Goal: Communication & Community: Answer question/provide support

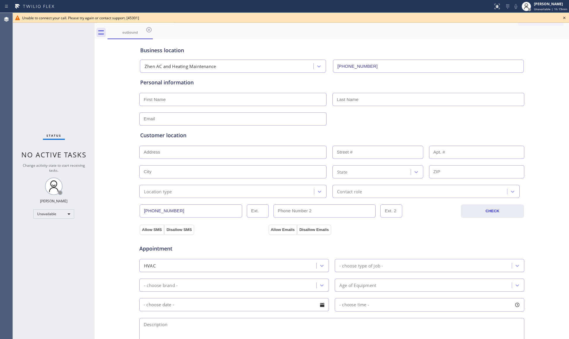
scroll to position [115, 0]
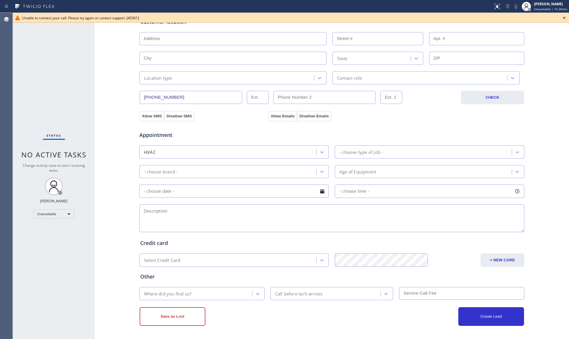
click at [564, 16] on icon at bounding box center [564, 17] width 7 height 7
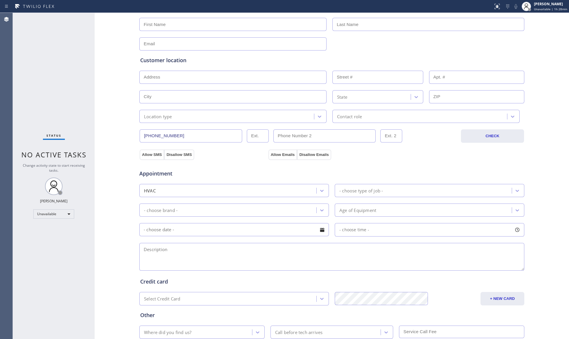
scroll to position [0, 0]
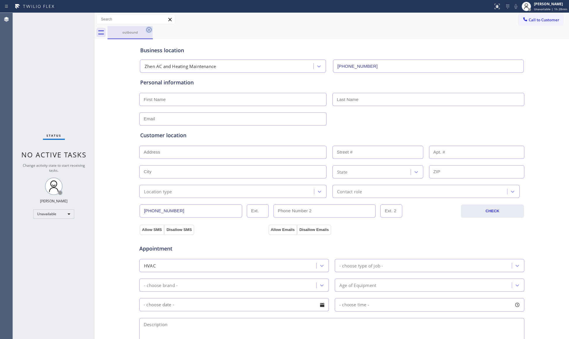
click at [146, 31] on icon at bounding box center [148, 29] width 7 height 7
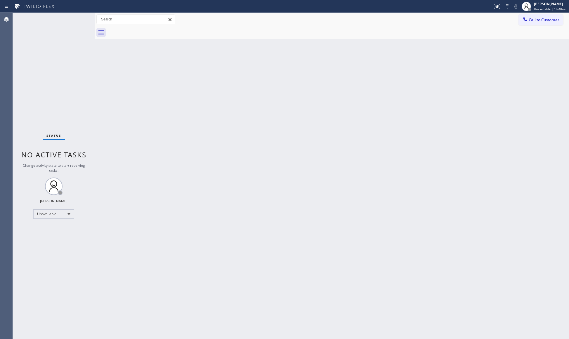
click at [330, 56] on div "Back to Dashboard Change Sender ID Customers Technicians Select a contact Outbo…" at bounding box center [332, 176] width 474 height 326
drag, startPoint x: 531, startPoint y: 6, endPoint x: 532, endPoint y: 12, distance: 5.6
click at [530, 6] on icon at bounding box center [526, 6] width 7 height 7
click at [532, 46] on button "Break" at bounding box center [540, 46] width 58 height 8
click at [538, 18] on span "Call to Customer" at bounding box center [544, 19] width 31 height 5
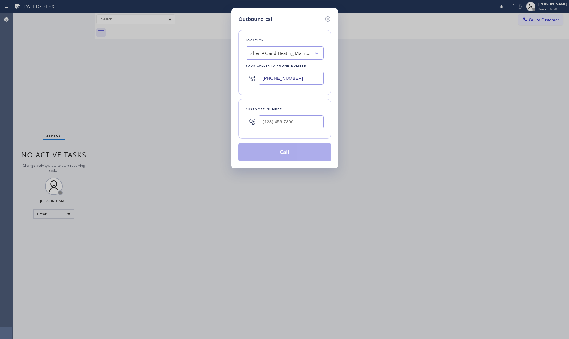
drag, startPoint x: 233, startPoint y: 71, endPoint x: 220, endPoint y: 75, distance: 13.9
click at [215, 72] on div "Outbound call Location Zhen AC and Heating Maintenance Your caller id phone num…" at bounding box center [284, 169] width 569 height 339
paste input "583-6151"
type input "[PHONE_NUMBER]"
paste input "562-5056"
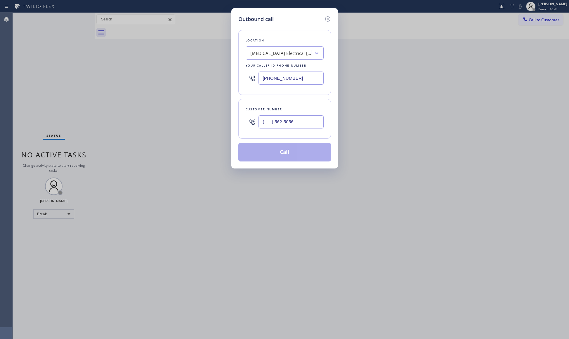
click at [273, 121] on input "(___) 562-5056" at bounding box center [291, 121] width 65 height 13
drag, startPoint x: 292, startPoint y: 122, endPoint x: 243, endPoint y: 117, distance: 48.4
click at [243, 117] on div "Customer number (___) 562-5056" at bounding box center [284, 119] width 93 height 40
paste input "562) 505-6540"
click at [329, 16] on icon at bounding box center [327, 18] width 5 height 5
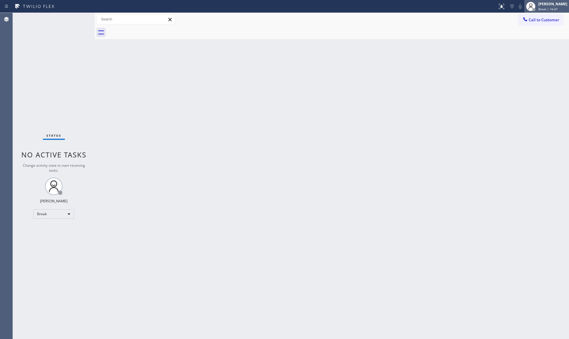
drag, startPoint x: 535, startPoint y: 6, endPoint x: 531, endPoint y: 11, distance: 6.7
click at [534, 6] on icon at bounding box center [530, 6] width 7 height 7
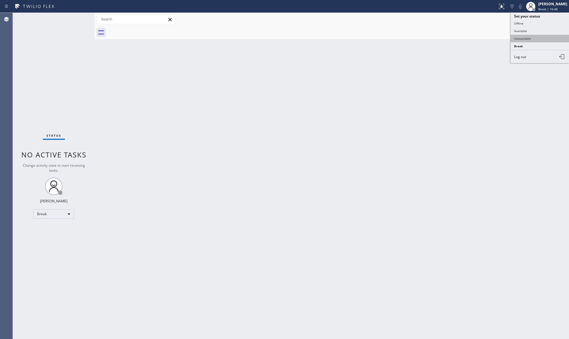
click at [525, 35] on button "Unavailable" at bounding box center [540, 39] width 58 height 8
click at [538, 17] on button "Call to Customer" at bounding box center [541, 19] width 45 height 11
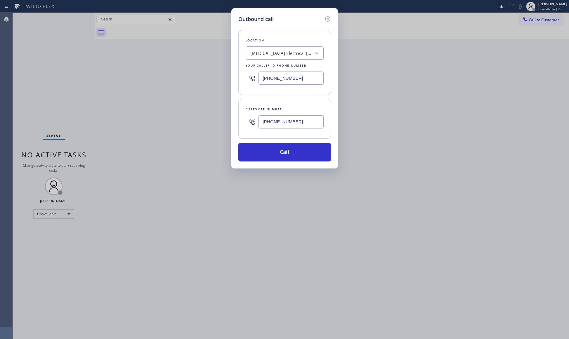
drag, startPoint x: 306, startPoint y: 122, endPoint x: 231, endPoint y: 123, distance: 74.2
click at [231, 123] on div "Outbound call Location [MEDICAL_DATA] Electrical [GEOGRAPHIC_DATA] Your caller …" at bounding box center [284, 88] width 107 height 160
paste input "text"
type input "[PHONE_NUMBER]"
click at [279, 151] on button "Call" at bounding box center [284, 152] width 93 height 19
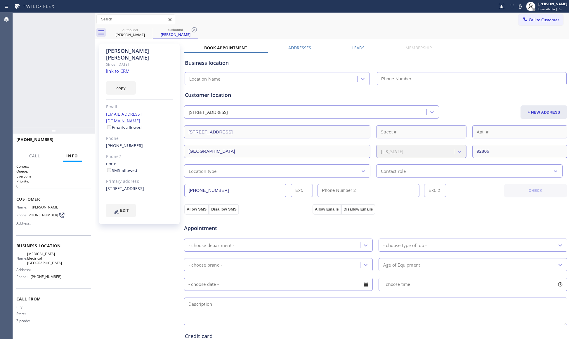
type input "[PHONE_NUMBER]"
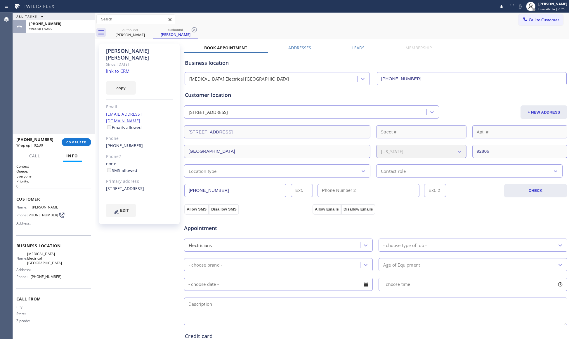
click at [44, 256] on span "[MEDICAL_DATA] Electrical [GEOGRAPHIC_DATA]" at bounding box center [44, 258] width 35 height 13
click at [45, 255] on span "[MEDICAL_DATA] Electrical [GEOGRAPHIC_DATA]" at bounding box center [44, 258] width 35 height 13
copy span "[MEDICAL_DATA] Electrical [GEOGRAPHIC_DATA]"
click at [47, 278] on span "[PHONE_NUMBER]" at bounding box center [46, 277] width 31 height 4
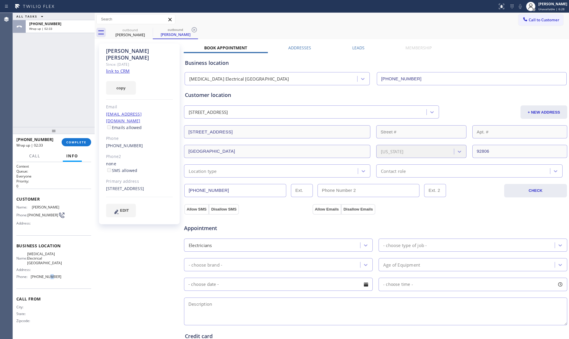
click at [47, 278] on span "[PHONE_NUMBER]" at bounding box center [46, 277] width 31 height 4
copy span "[PHONE_NUMBER]"
click at [125, 81] on button "copy" at bounding box center [121, 87] width 30 height 13
click at [71, 144] on button "COMPLETE" at bounding box center [77, 142] width 30 height 8
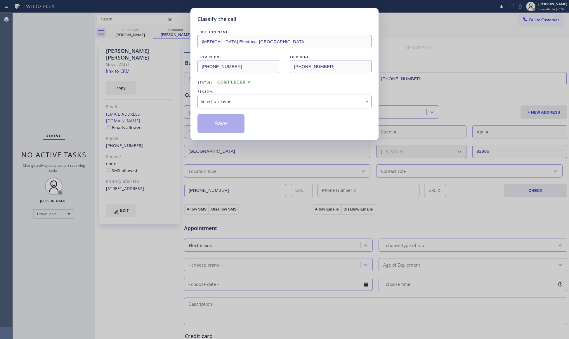
click at [216, 100] on div "Select a reason" at bounding box center [285, 101] width 168 height 7
click at [209, 118] on button "Save" at bounding box center [220, 123] width 47 height 19
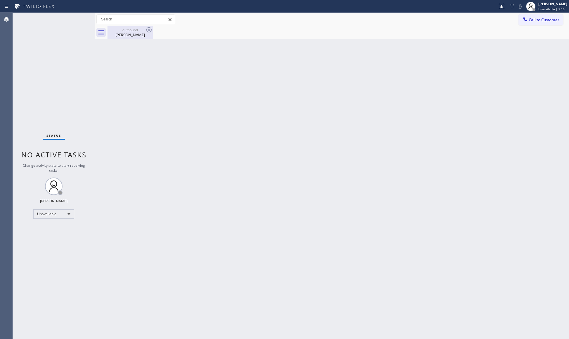
click at [121, 30] on div "outbound" at bounding box center [130, 30] width 44 height 4
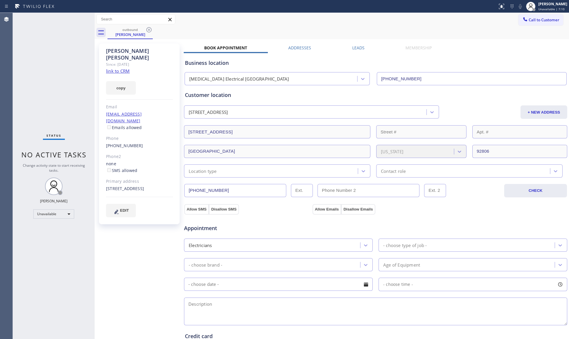
drag, startPoint x: 147, startPoint y: 30, endPoint x: 95, endPoint y: 16, distance: 53.6
click at [147, 30] on icon at bounding box center [148, 29] width 7 height 7
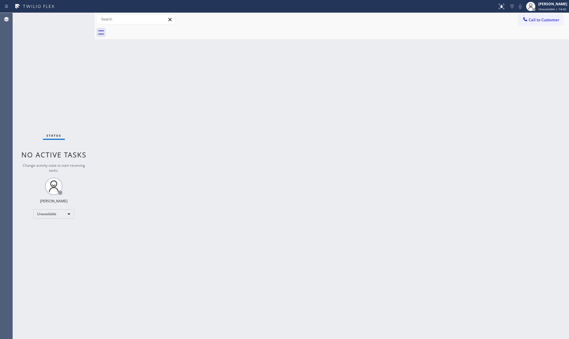
click at [515, 109] on div "Back to Dashboard Change Sender ID Customers Technicians Select a contact Outbo…" at bounding box center [332, 176] width 474 height 326
click at [397, 65] on div "Back to Dashboard Change Sender ID Customers Technicians Select a contact Outbo…" at bounding box center [332, 176] width 474 height 326
click at [464, 112] on div "Back to Dashboard Change Sender ID Customers Technicians Select a contact Outbo…" at bounding box center [332, 176] width 474 height 326
click at [558, 26] on div at bounding box center [339, 32] width 462 height 13
click at [547, 18] on span "Call to Customer" at bounding box center [544, 19] width 31 height 5
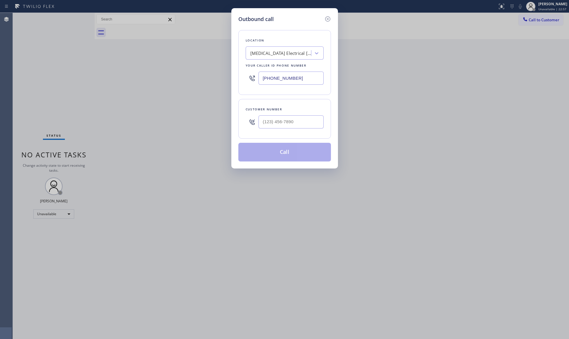
drag, startPoint x: 297, startPoint y: 81, endPoint x: 234, endPoint y: 88, distance: 63.2
click at [234, 88] on div "Outbound call Location [MEDICAL_DATA] Electrical [GEOGRAPHIC_DATA] Your caller …" at bounding box center [284, 88] width 107 height 160
paste input "880-8626"
type input "[PHONE_NUMBER]"
click at [313, 122] on input "(___) ___-____" at bounding box center [291, 121] width 65 height 13
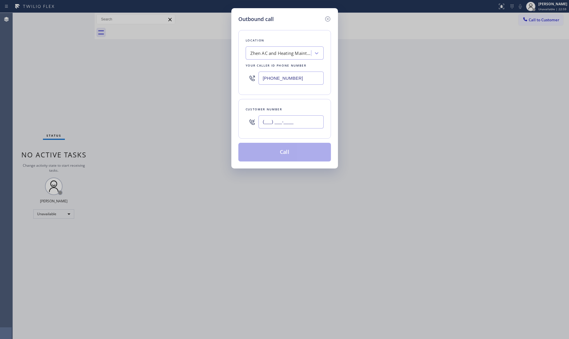
paste input "714) 750-4833"
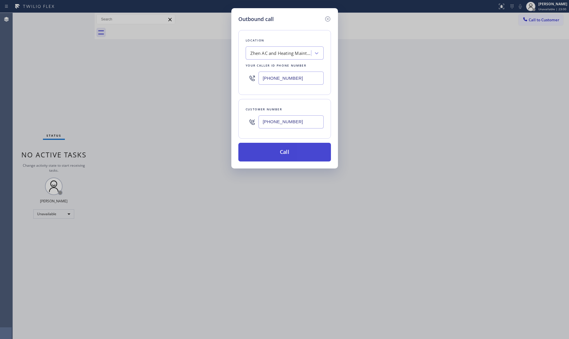
type input "[PHONE_NUMBER]"
drag, startPoint x: 275, startPoint y: 151, endPoint x: 32, endPoint y: 151, distance: 243.7
click at [272, 151] on button "Call" at bounding box center [284, 152] width 93 height 19
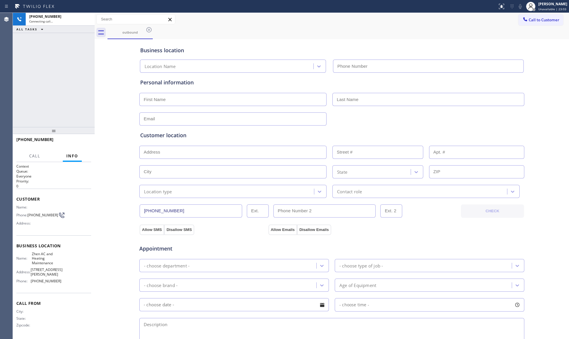
type input "[PHONE_NUMBER]"
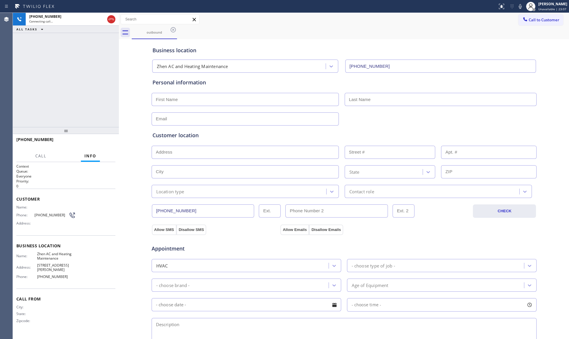
drag, startPoint x: 94, startPoint y: 68, endPoint x: 121, endPoint y: 72, distance: 27.1
click at [119, 72] on div at bounding box center [119, 176] width 0 height 326
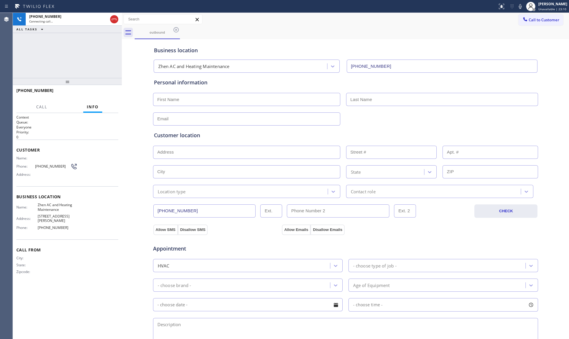
drag, startPoint x: 66, startPoint y: 130, endPoint x: 81, endPoint y: 77, distance: 54.8
click at [81, 78] on div at bounding box center [67, 81] width 109 height 7
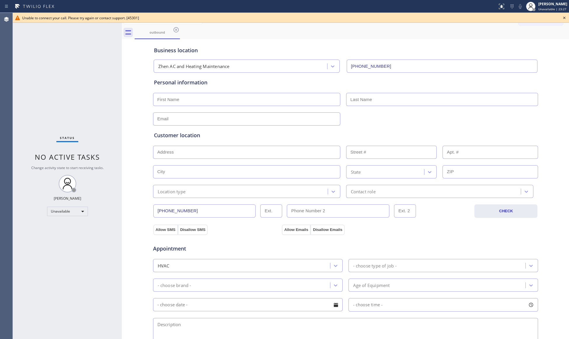
drag, startPoint x: 175, startPoint y: 29, endPoint x: 260, endPoint y: 40, distance: 85.4
click at [175, 29] on icon at bounding box center [176, 29] width 5 height 5
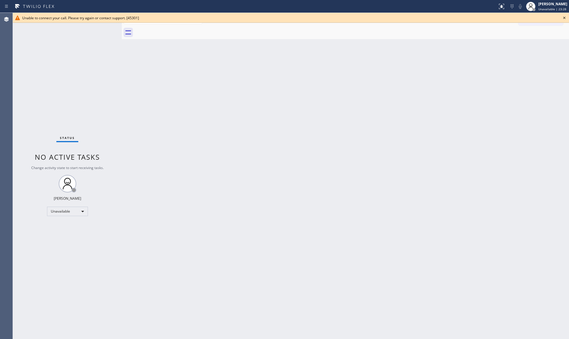
click at [563, 18] on icon at bounding box center [564, 17] width 7 height 7
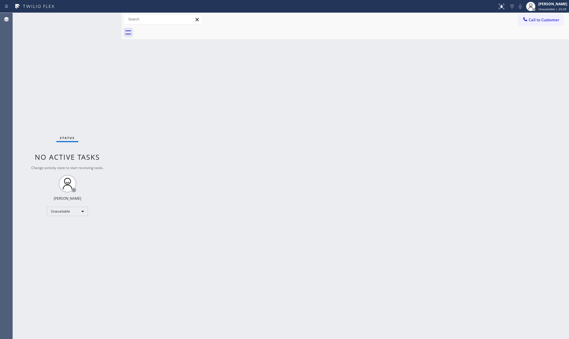
drag, startPoint x: 320, startPoint y: 84, endPoint x: 338, endPoint y: 75, distance: 19.6
click at [324, 82] on div "Back to Dashboard Change Sender ID Customers Technicians Select a contact Outbo…" at bounding box center [345, 176] width 447 height 326
drag, startPoint x: 438, startPoint y: 40, endPoint x: 446, endPoint y: 38, distance: 9.0
click at [443, 40] on div "Back to Dashboard Change Sender ID Customers Technicians Select a contact Outbo…" at bounding box center [345, 176] width 447 height 326
click at [527, 19] on icon at bounding box center [525, 19] width 6 height 6
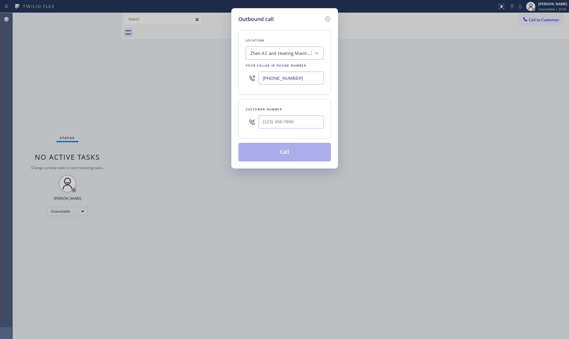
drag, startPoint x: 323, startPoint y: 75, endPoint x: 260, endPoint y: 76, distance: 62.8
click at [257, 77] on div "Location Zhen AC and Heating Maintenance Your caller id phone number [PHONE_NUM…" at bounding box center [284, 62] width 93 height 65
click at [308, 80] on input "[PHONE_NUMBER]" at bounding box center [291, 78] width 65 height 13
click at [303, 78] on input "[PHONE_NUMBER]" at bounding box center [291, 78] width 65 height 13
drag, startPoint x: 303, startPoint y: 77, endPoint x: 255, endPoint y: 77, distance: 47.9
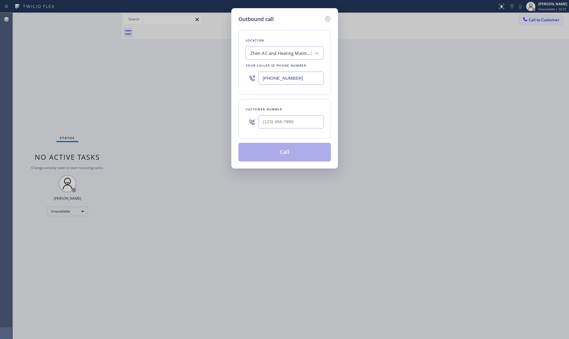
click at [255, 77] on div "[PHONE_NUMBER]" at bounding box center [285, 78] width 78 height 19
paste input "818) 485-4467"
type input "[PHONE_NUMBER]"
click at [309, 122] on input "(___) ___-____" at bounding box center [291, 121] width 65 height 13
paste input "818) 443-6941"
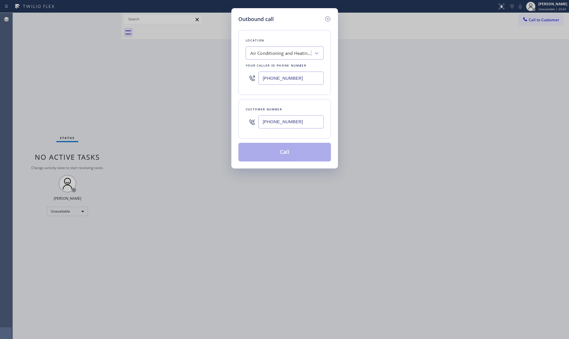
type input "[PHONE_NUMBER]"
click at [283, 154] on button "Call" at bounding box center [284, 152] width 93 height 19
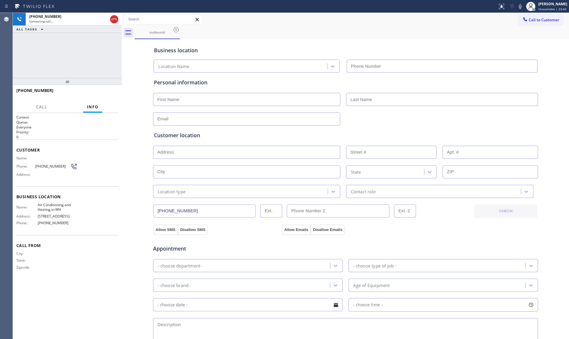
type input "[PHONE_NUMBER]"
click at [113, 92] on button "HANG UP" at bounding box center [104, 93] width 27 height 8
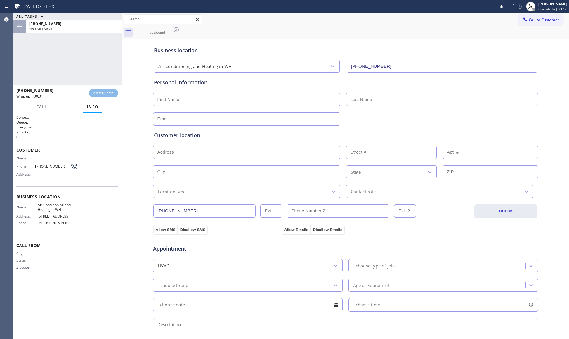
click at [108, 87] on div "[PHONE_NUMBER] Wrap up | 00:01 COMPLETE" at bounding box center [67, 93] width 102 height 15
click at [107, 86] on div "ALL TASKS ALL TASKS ACTIVE TASKS TASKS IN WRAP UP [PHONE_NUMBER] Wrap up | 00:0…" at bounding box center [67, 176] width 109 height 326
click at [98, 96] on button "COMPLETE" at bounding box center [104, 93] width 30 height 8
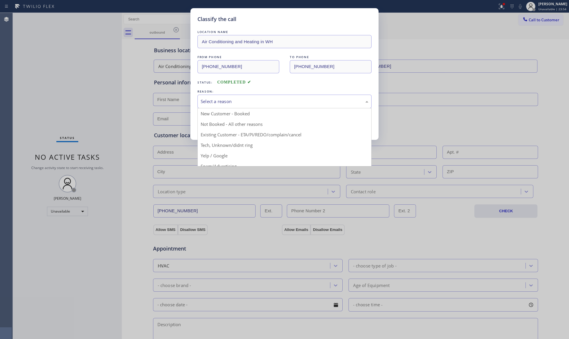
click at [229, 101] on div "Select a reason" at bounding box center [285, 101] width 168 height 7
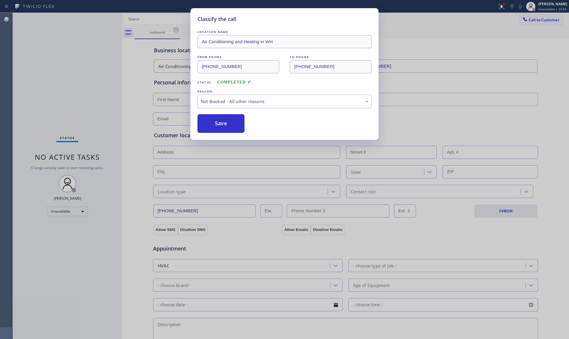
click at [209, 123] on button "Save" at bounding box center [220, 123] width 47 height 19
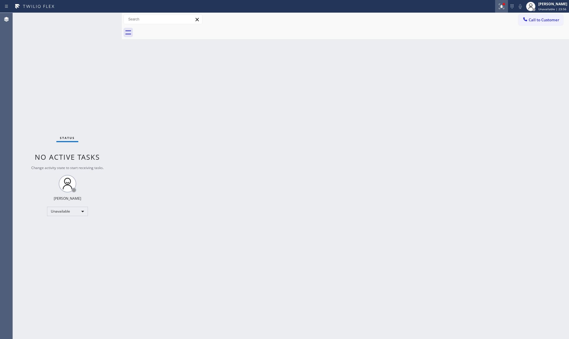
drag, startPoint x: 497, startPoint y: 8, endPoint x: 496, endPoint y: 14, distance: 6.2
click at [497, 8] on div "Status report Issues detected These issues could affect your workflow. Please c…" at bounding box center [284, 6] width 569 height 13
drag, startPoint x: 500, startPoint y: 3, endPoint x: 500, endPoint y: 35, distance: 32.4
click at [500, 4] on icon at bounding box center [501, 6] width 7 height 7
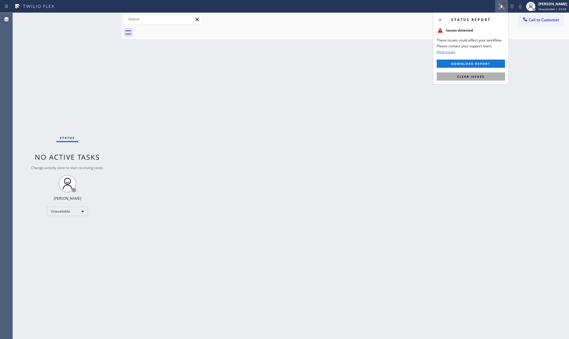
click at [477, 76] on span "Clear issues" at bounding box center [470, 76] width 27 height 4
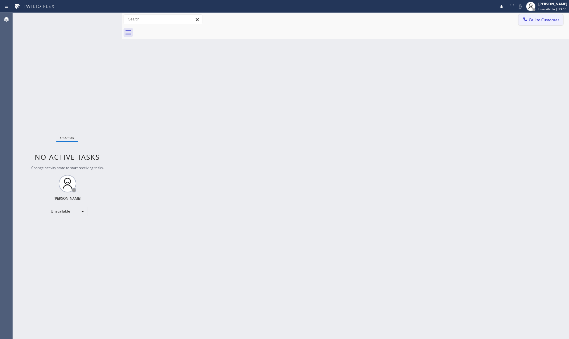
click at [531, 19] on span "Call to Customer" at bounding box center [544, 19] width 31 height 5
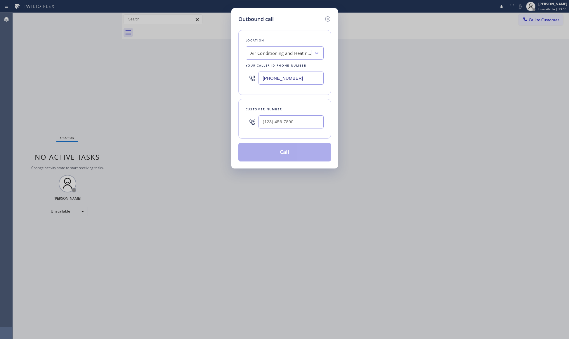
click at [248, 74] on div "[PHONE_NUMBER]" at bounding box center [285, 78] width 78 height 19
paste input "213) 318-4864"
type input "[PHONE_NUMBER]"
paste input "213) 786-9509"
click at [298, 125] on input "[PHONE_NUMBER]" at bounding box center [291, 121] width 65 height 13
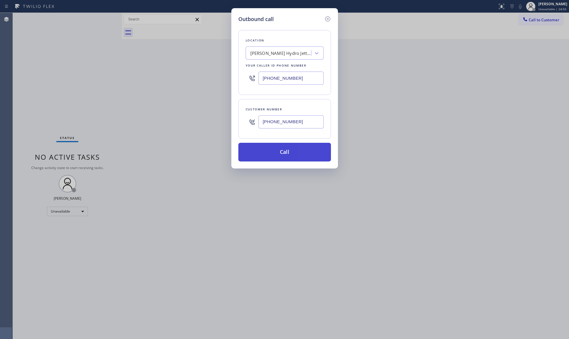
type input "[PHONE_NUMBER]"
click at [286, 155] on button "Call" at bounding box center [284, 152] width 93 height 19
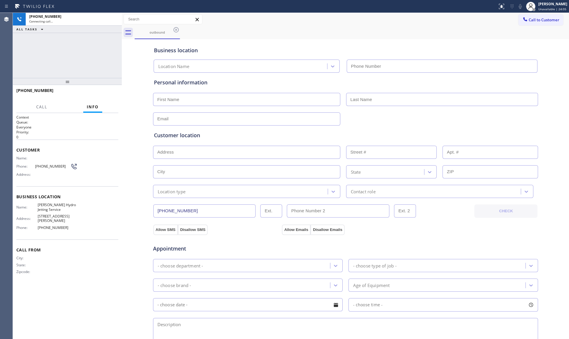
type input "[PHONE_NUMBER]"
click at [325, 37] on div "outbound" at bounding box center [352, 32] width 434 height 13
click at [103, 94] on span "HANG UP" at bounding box center [105, 93] width 18 height 4
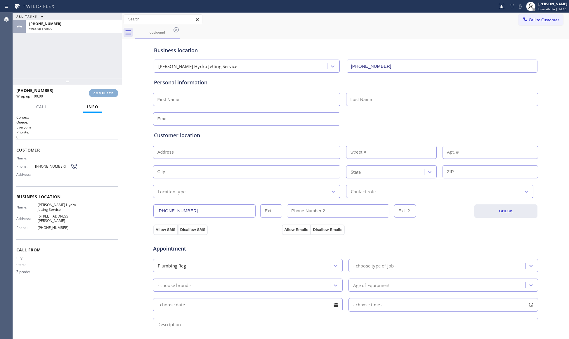
click at [103, 94] on span "COMPLETE" at bounding box center [103, 93] width 20 height 4
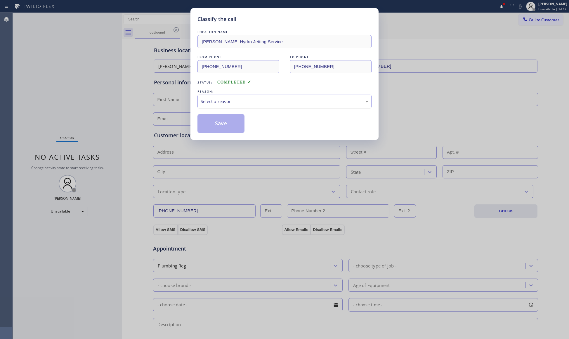
click at [230, 98] on div "Select a reason" at bounding box center [285, 101] width 168 height 7
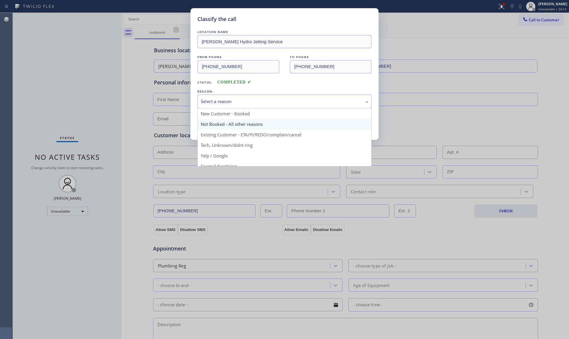
click at [213, 127] on button "Save" at bounding box center [220, 123] width 47 height 19
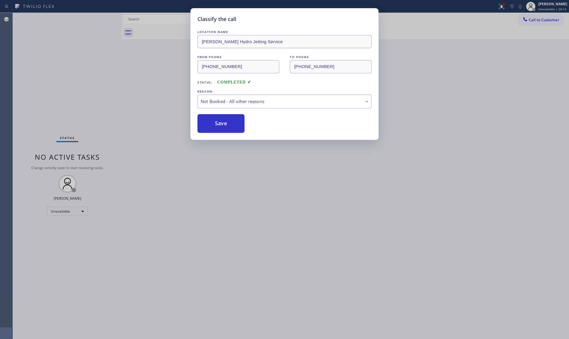
click at [213, 127] on button "Save" at bounding box center [220, 123] width 47 height 19
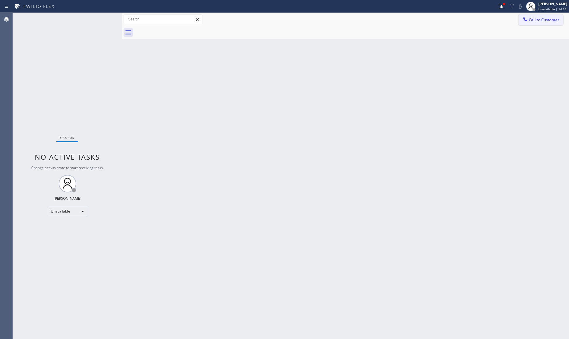
click at [540, 19] on span "Call to Customer" at bounding box center [544, 19] width 31 height 5
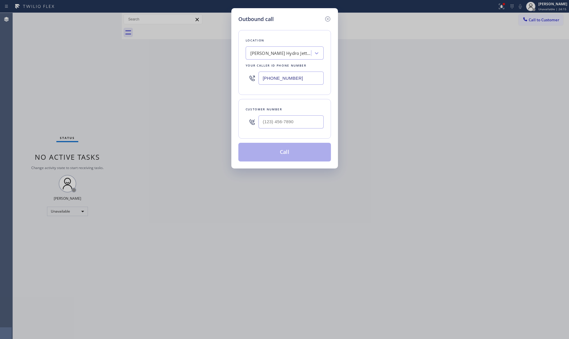
drag, startPoint x: 312, startPoint y: 81, endPoint x: 282, endPoint y: 88, distance: 31.1
click at [238, 81] on div "Location [PERSON_NAME] Hydro Jetting Service Your caller id phone number [PHONE…" at bounding box center [284, 62] width 93 height 65
paste input "650) 620-7948"
type input "[PHONE_NUMBER]"
click at [302, 123] on input "(___) ___-____" at bounding box center [291, 121] width 65 height 13
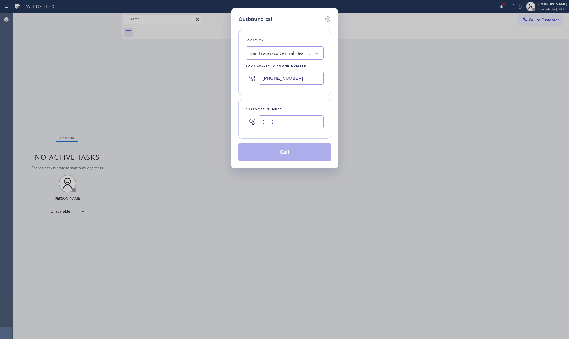
paste input "650) 220-0083"
type input "[PHONE_NUMBER]"
click at [289, 155] on button "Call" at bounding box center [284, 152] width 93 height 19
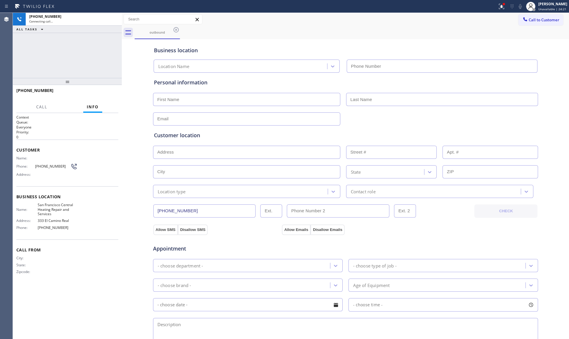
type input "[PHONE_NUMBER]"
click at [422, 43] on div "Business location [GEOGRAPHIC_DATA] Central Heating Repair and Services [PHONE_…" at bounding box center [346, 57] width 386 height 32
click at [108, 93] on span "HANG UP" at bounding box center [105, 93] width 18 height 4
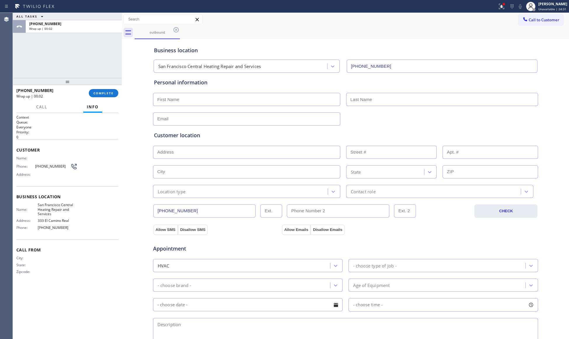
click at [108, 77] on div "ALL TASKS ALL TASKS ACTIVE TASKS TASKS IN WRAP UP [PHONE_NUMBER] Wrap up | 00:0…" at bounding box center [67, 176] width 109 height 326
click at [98, 94] on span "COMPLETE" at bounding box center [103, 93] width 20 height 4
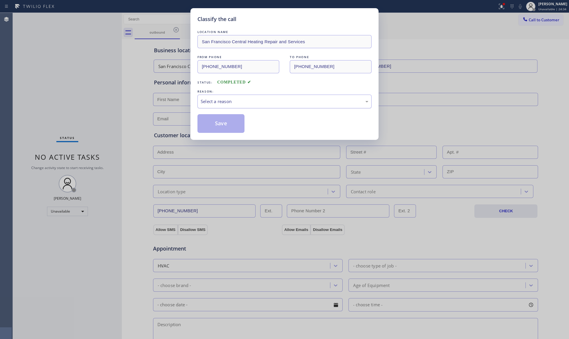
click at [221, 107] on div "Select a reason" at bounding box center [284, 102] width 174 height 14
click at [218, 122] on button "Save" at bounding box center [220, 123] width 47 height 19
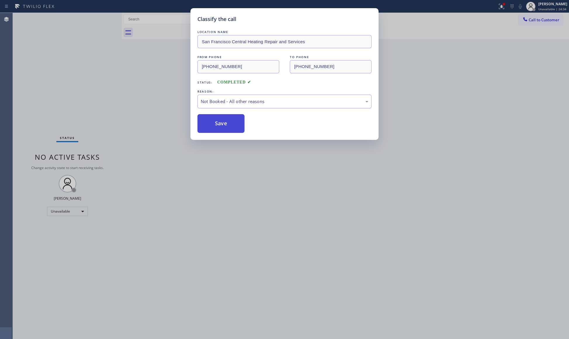
click at [218, 122] on button "Save" at bounding box center [220, 123] width 47 height 19
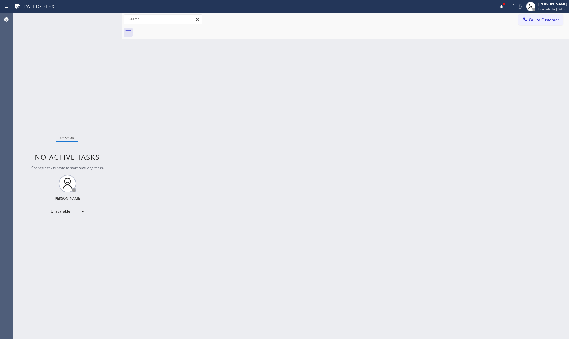
drag, startPoint x: 542, startPoint y: 21, endPoint x: 486, endPoint y: 33, distance: 56.4
click at [540, 21] on span "Call to Customer" at bounding box center [544, 19] width 31 height 5
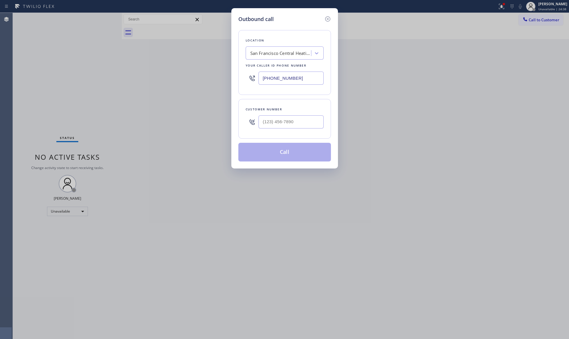
drag, startPoint x: 282, startPoint y: 81, endPoint x: 223, endPoint y: 74, distance: 58.5
click at [223, 74] on div "Outbound call Location [GEOGRAPHIC_DATA] Central Heating Repair and Services Yo…" at bounding box center [284, 169] width 569 height 339
paste input "805) 519-7811"
type input "[PHONE_NUMBER]"
paste input "213) 767-1405"
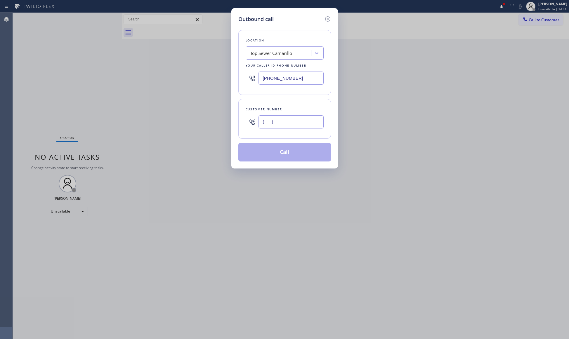
click at [321, 121] on input "(___) ___-____" at bounding box center [291, 121] width 65 height 13
type input "[PHONE_NUMBER]"
click at [281, 152] on button "Call" at bounding box center [284, 152] width 93 height 19
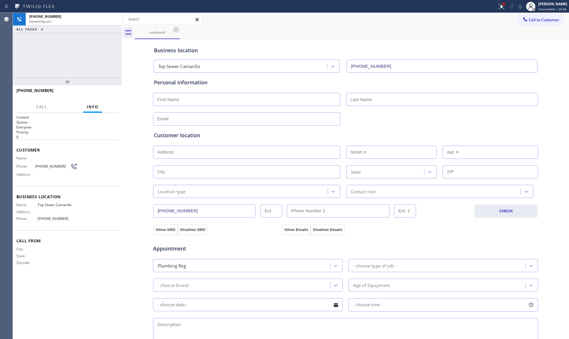
type input "[PHONE_NUMBER]"
click at [422, 36] on div "outbound" at bounding box center [352, 32] width 434 height 13
click at [502, 7] on icon at bounding box center [501, 6] width 7 height 7
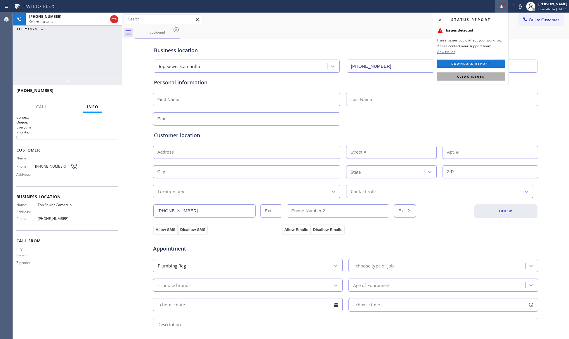
drag, startPoint x: 460, startPoint y: 77, endPoint x: 409, endPoint y: 44, distance: 60.6
click at [460, 77] on span "Clear issues" at bounding box center [470, 76] width 27 height 4
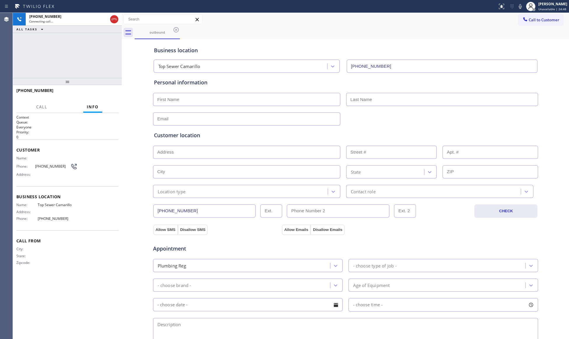
click at [407, 41] on div "Business location Top [GEOGRAPHIC_DATA] [PHONE_NUMBER]" at bounding box center [346, 57] width 386 height 32
click at [117, 19] on icon at bounding box center [114, 19] width 7 height 7
click at [104, 95] on span "COMPLETE" at bounding box center [103, 93] width 20 height 4
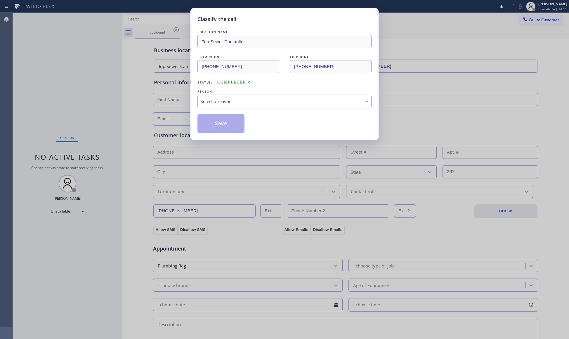
click at [229, 104] on div "Select a reason" at bounding box center [285, 101] width 168 height 7
drag, startPoint x: 209, startPoint y: 127, endPoint x: 214, endPoint y: 126, distance: 5.4
click at [209, 127] on button "Save" at bounding box center [220, 123] width 47 height 19
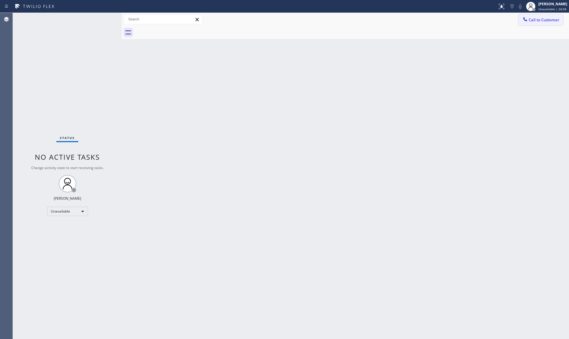
click at [526, 25] on button "Call to Customer" at bounding box center [541, 19] width 45 height 11
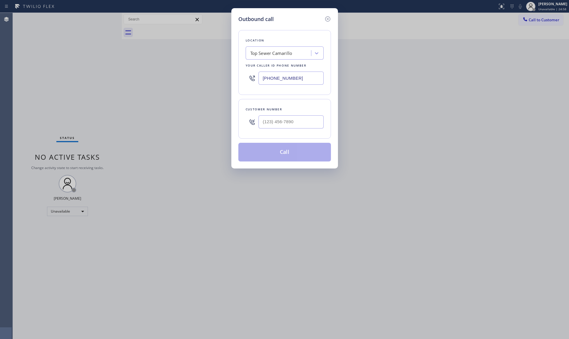
drag, startPoint x: 289, startPoint y: 80, endPoint x: 254, endPoint y: 80, distance: 35.1
click at [254, 80] on div "[PHONE_NUMBER]" at bounding box center [285, 78] width 78 height 19
paste input "312) 872-4892"
type input "[PHONE_NUMBER]"
click at [305, 119] on input "(___) ___-____" at bounding box center [291, 121] width 65 height 13
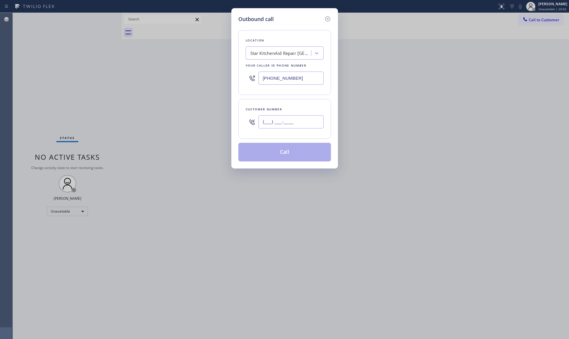
paste input "447) 205-6402"
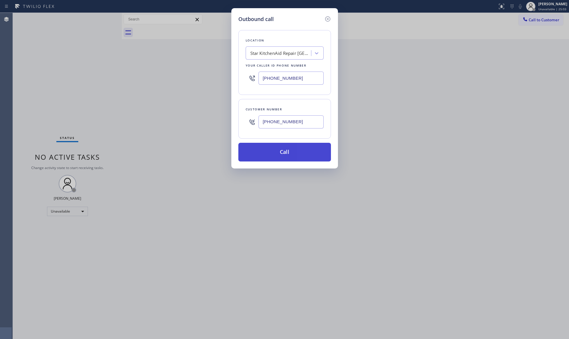
type input "[PHONE_NUMBER]"
click at [282, 150] on button "Call" at bounding box center [284, 152] width 93 height 19
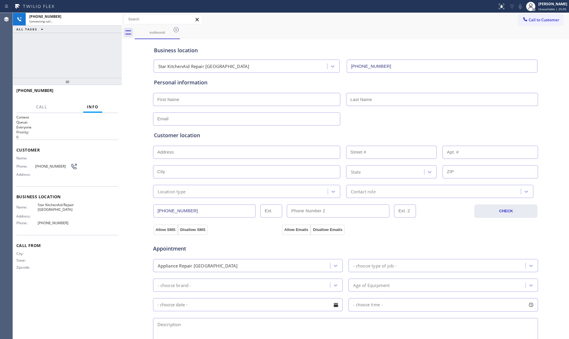
type input "[PHONE_NUMBER]"
click at [111, 90] on button "HANG UP" at bounding box center [104, 93] width 27 height 8
click at [110, 91] on button "HANG UP" at bounding box center [104, 93] width 27 height 8
click at [109, 91] on span "COMPLETE" at bounding box center [103, 93] width 20 height 4
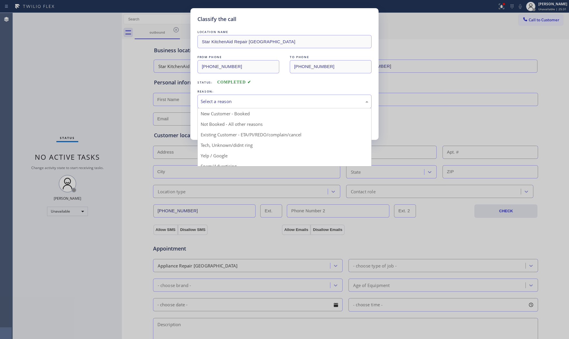
click at [219, 97] on div "Select a reason" at bounding box center [284, 102] width 174 height 14
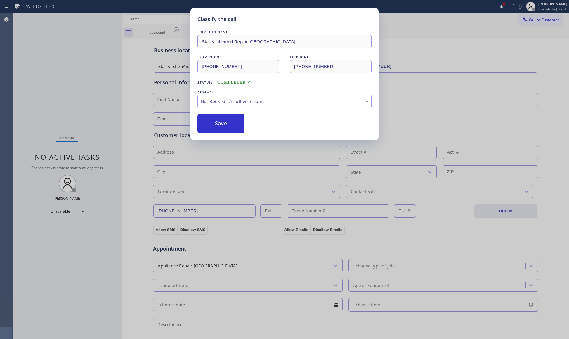
click at [216, 121] on button "Save" at bounding box center [220, 123] width 47 height 19
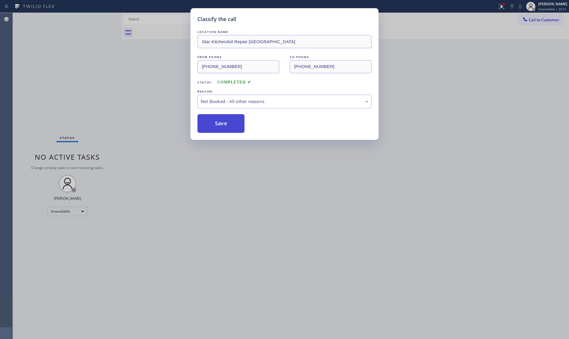
drag, startPoint x: 217, startPoint y: 122, endPoint x: 210, endPoint y: 116, distance: 8.9
click at [217, 122] on button "Save" at bounding box center [220, 123] width 47 height 19
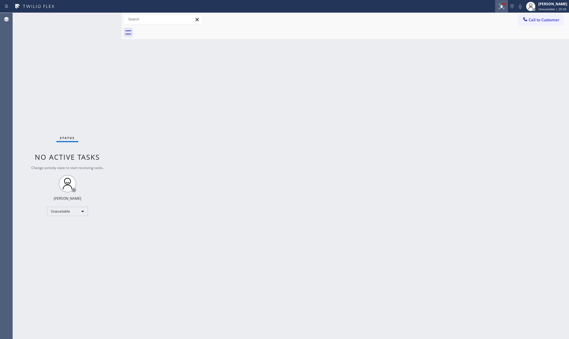
click at [503, 8] on icon at bounding box center [501, 6] width 7 height 7
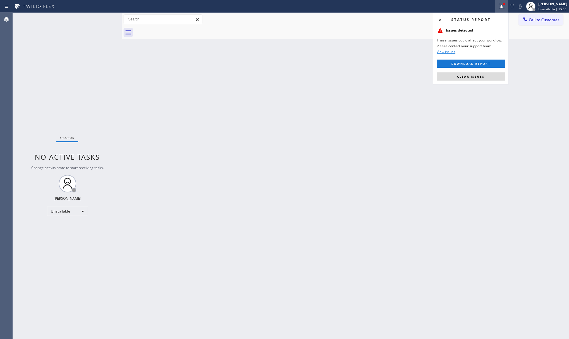
drag, startPoint x: 456, startPoint y: 75, endPoint x: 458, endPoint y: 55, distance: 19.9
click at [457, 75] on button "Clear issues" at bounding box center [471, 76] width 68 height 8
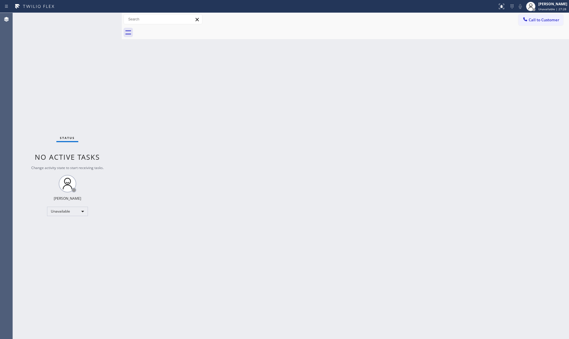
click at [484, 30] on div at bounding box center [352, 32] width 434 height 13
drag, startPoint x: 530, startPoint y: 18, endPoint x: 519, endPoint y: 20, distance: 10.8
click at [527, 18] on button "Call to Customer" at bounding box center [541, 19] width 45 height 11
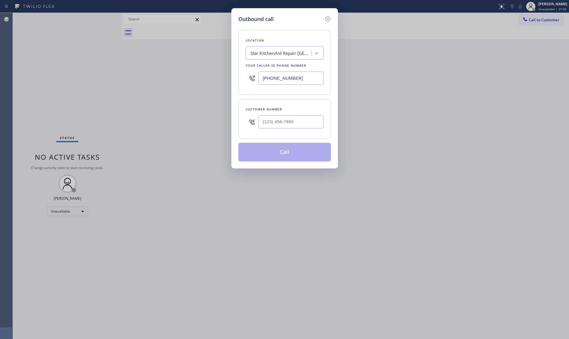
drag, startPoint x: 285, startPoint y: 82, endPoint x: 234, endPoint y: 73, distance: 51.1
click at [239, 74] on div "Location Star KitchenAid Repair [GEOGRAPHIC_DATA] Your caller id phone number […" at bounding box center [284, 62] width 93 height 65
paste input "05) 747-7090"
type input "[PHONE_NUMBER]"
click at [311, 124] on input "(___) ___-____" at bounding box center [291, 121] width 65 height 13
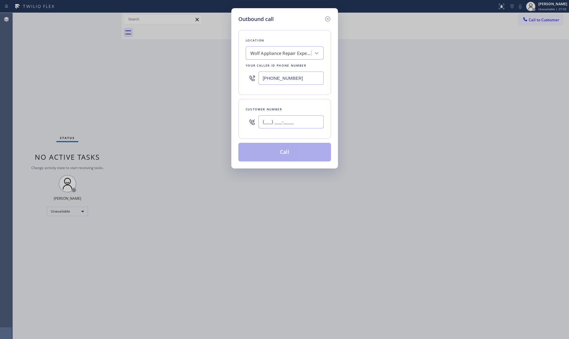
paste input "786) 284-0016"
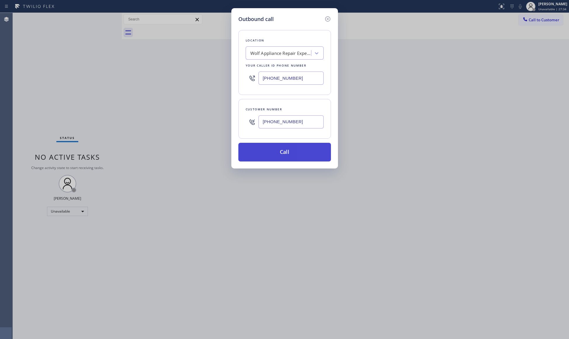
type input "[PHONE_NUMBER]"
click at [287, 151] on button "Call" at bounding box center [284, 152] width 93 height 19
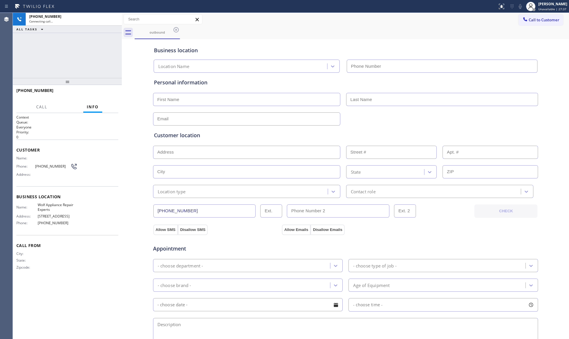
type input "[PHONE_NUMBER]"
click at [393, 39] on div "Business location Wolf Appliance Repair Experts [PHONE_NUMBER]" at bounding box center [346, 55] width 386 height 34
click at [105, 93] on span "HANG UP" at bounding box center [105, 93] width 18 height 4
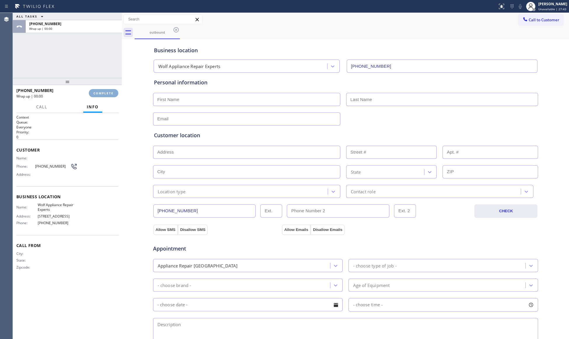
click at [105, 91] on span "COMPLETE" at bounding box center [103, 93] width 20 height 4
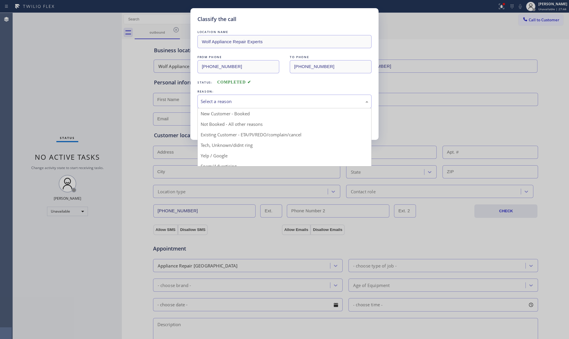
click at [227, 103] on div "Select a reason" at bounding box center [285, 101] width 168 height 7
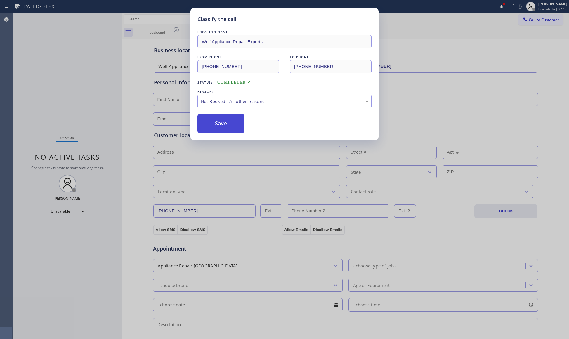
click at [218, 126] on button "Save" at bounding box center [220, 123] width 47 height 19
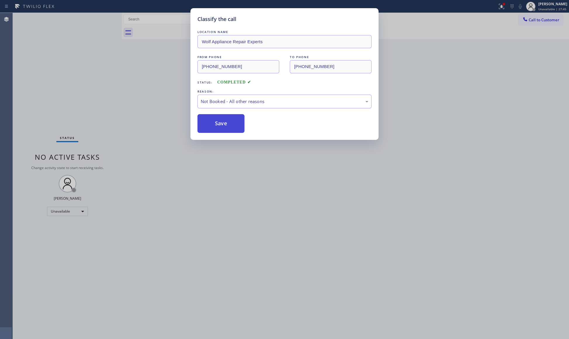
drag, startPoint x: 219, startPoint y: 126, endPoint x: 228, endPoint y: 124, distance: 9.2
click at [219, 126] on button "Save" at bounding box center [220, 123] width 47 height 19
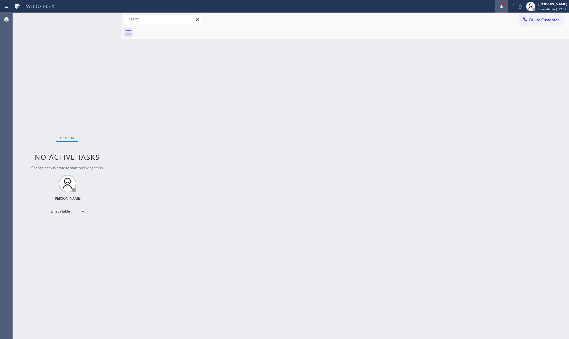
click at [504, 7] on icon at bounding box center [501, 6] width 7 height 7
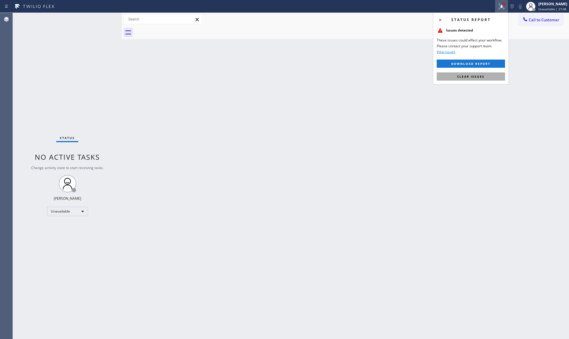
click at [476, 78] on span "Clear issues" at bounding box center [470, 76] width 27 height 4
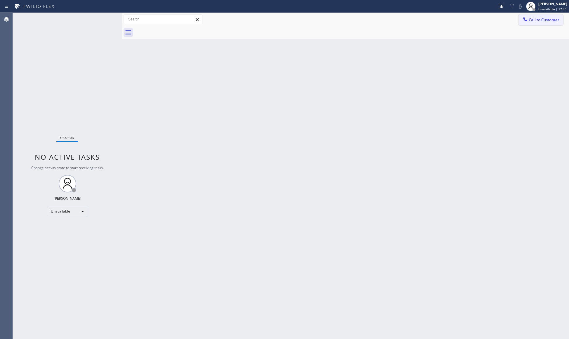
click at [531, 20] on span "Call to Customer" at bounding box center [544, 19] width 31 height 5
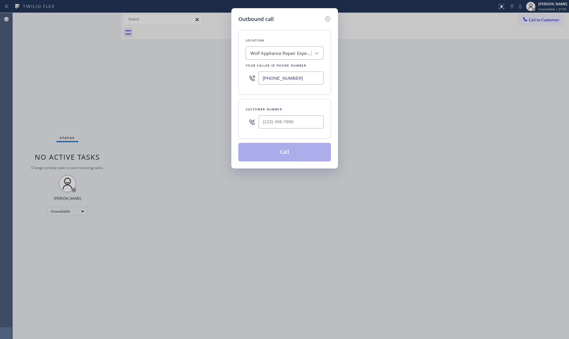
drag, startPoint x: 302, startPoint y: 75, endPoint x: 229, endPoint y: 74, distance: 72.2
click at [229, 74] on div "Outbound call Location Wolf Appliance Repair Experts Your caller id phone numbe…" at bounding box center [284, 169] width 569 height 339
paste input "720) 307-7285"
type input "[PHONE_NUMBER]"
click at [306, 124] on input "(___) ___-____" at bounding box center [291, 121] width 65 height 13
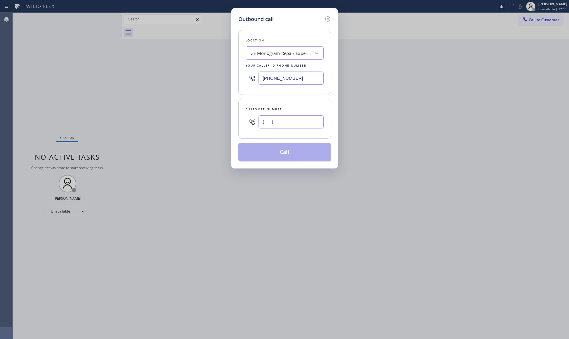
paste input "720) 995-6486"
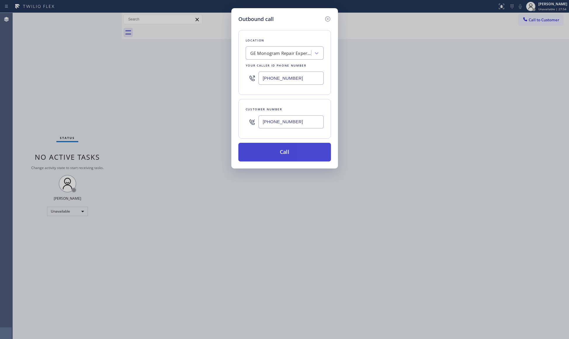
type input "[PHONE_NUMBER]"
click at [287, 153] on button "Call" at bounding box center [284, 152] width 93 height 19
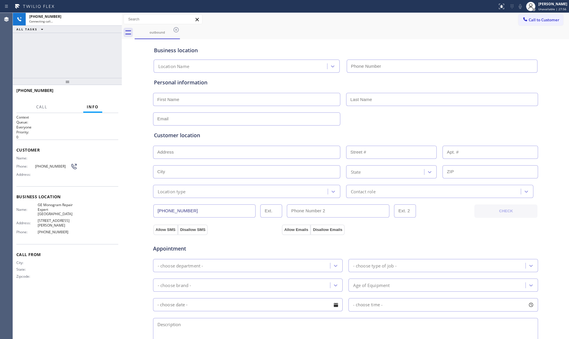
type input "[PHONE_NUMBER]"
click at [422, 28] on div "outbound" at bounding box center [352, 32] width 434 height 13
click at [111, 93] on span "HANG UP" at bounding box center [105, 93] width 18 height 4
click at [110, 92] on span "HANG UP" at bounding box center [105, 93] width 18 height 4
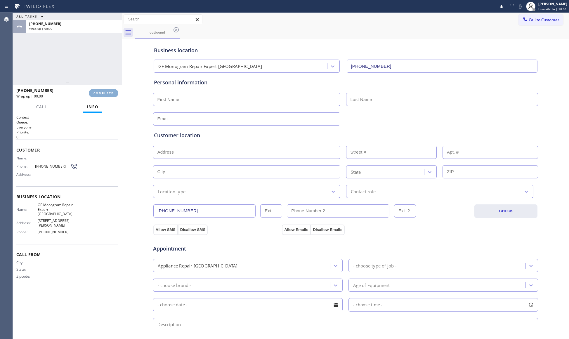
click at [110, 92] on span "COMPLETE" at bounding box center [103, 93] width 20 height 4
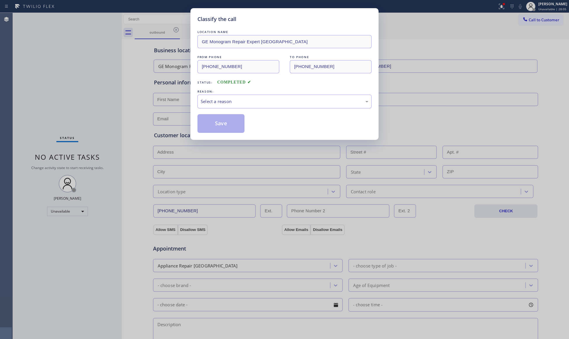
click at [223, 104] on div "Select a reason" at bounding box center [285, 101] width 168 height 7
click at [216, 122] on button "Save" at bounding box center [220, 123] width 47 height 19
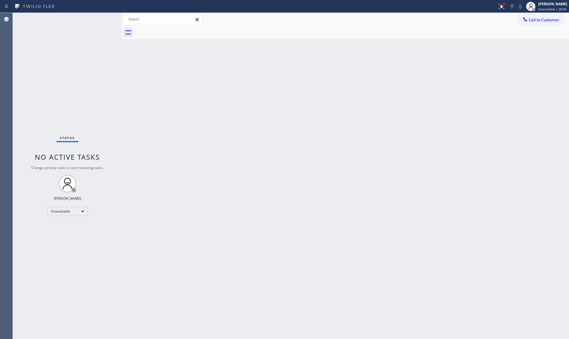
click at [498, 6] on div at bounding box center [501, 6] width 13 height 7
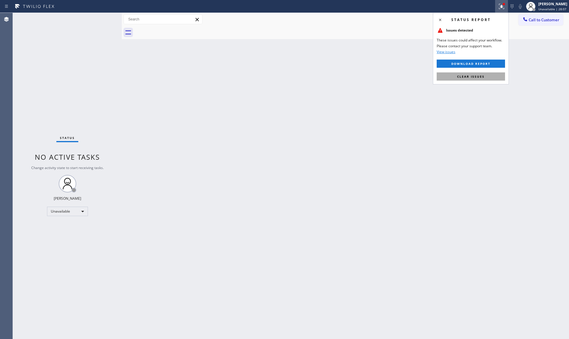
click at [477, 77] on span "Clear issues" at bounding box center [470, 76] width 27 height 4
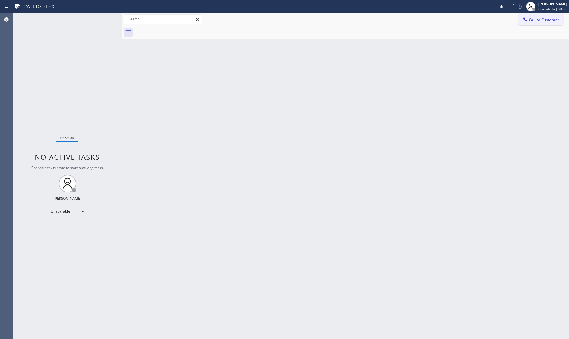
click at [538, 24] on button "Call to Customer" at bounding box center [541, 19] width 45 height 11
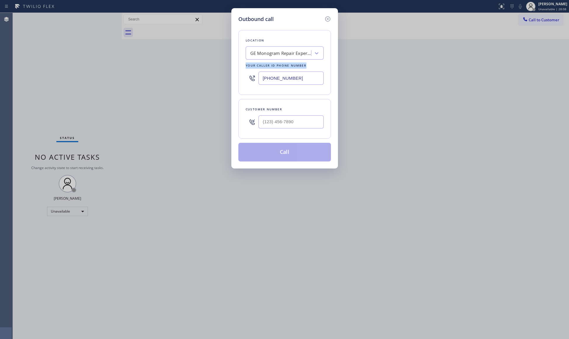
drag, startPoint x: 303, startPoint y: 73, endPoint x: 214, endPoint y: 68, distance: 88.7
click at [212, 68] on div "Outbound call Location GE Monogram Repair Expert [GEOGRAPHIC_DATA] Your caller …" at bounding box center [284, 169] width 569 height 339
click at [306, 79] on input "[PHONE_NUMBER]" at bounding box center [291, 78] width 65 height 13
drag, startPoint x: 262, startPoint y: 82, endPoint x: 233, endPoint y: 73, distance: 30.2
click at [223, 75] on div "Outbound call Location GE Monogram Repair Expert [GEOGRAPHIC_DATA] Your caller …" at bounding box center [284, 169] width 569 height 339
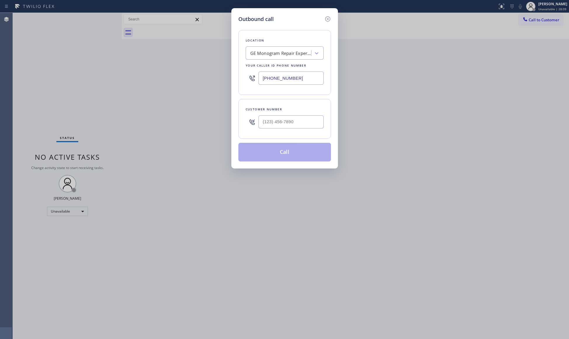
paste input "310) 388-4002"
type input "[PHONE_NUMBER]"
click at [278, 124] on input "(___) ___-____" at bounding box center [291, 121] width 65 height 13
paste input "415) 610-3753"
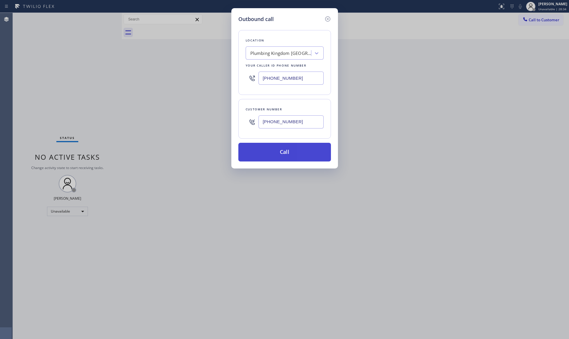
type input "[PHONE_NUMBER]"
click at [290, 152] on button "Call" at bounding box center [284, 152] width 93 height 19
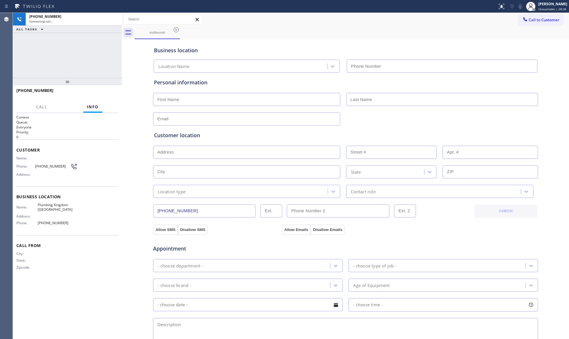
type input "[PHONE_NUMBER]"
click at [108, 90] on button "HANG UP" at bounding box center [104, 93] width 27 height 8
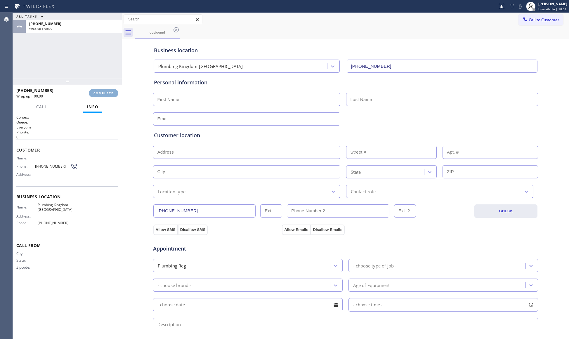
click at [103, 92] on span "COMPLETE" at bounding box center [103, 93] width 20 height 4
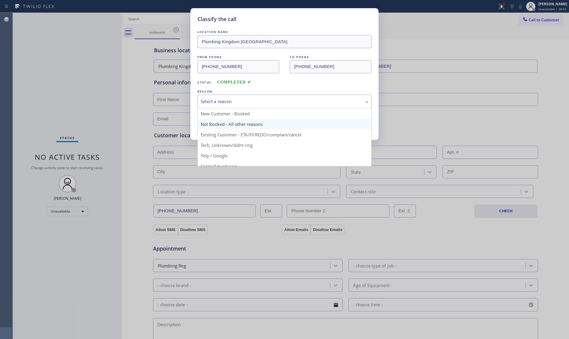
drag, startPoint x: 232, startPoint y: 100, endPoint x: 221, endPoint y: 123, distance: 25.8
click at [231, 102] on div "Select a reason" at bounding box center [285, 101] width 168 height 7
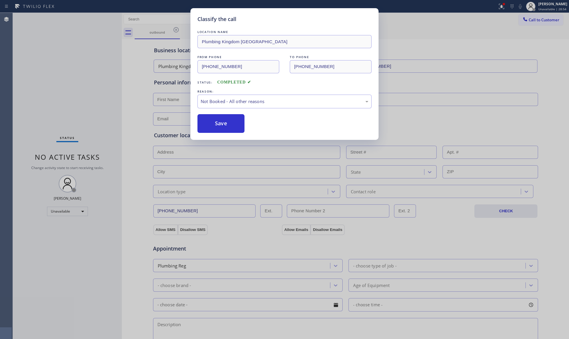
click at [220, 124] on button "Save" at bounding box center [220, 123] width 47 height 19
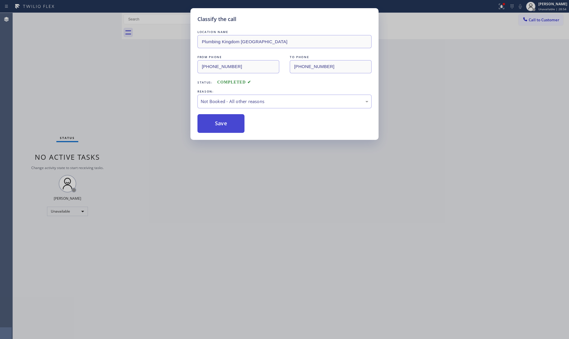
drag, startPoint x: 220, startPoint y: 124, endPoint x: 234, endPoint y: 118, distance: 15.2
click at [221, 124] on button "Save" at bounding box center [220, 123] width 47 height 19
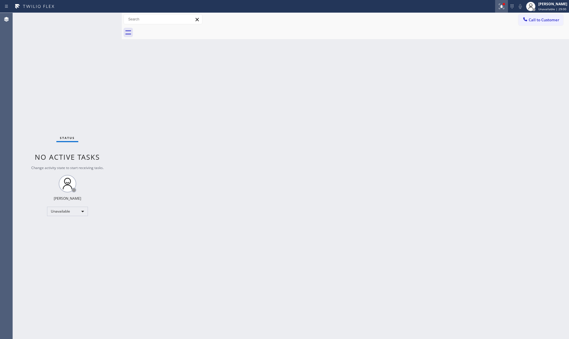
click at [496, 8] on div at bounding box center [501, 6] width 13 height 7
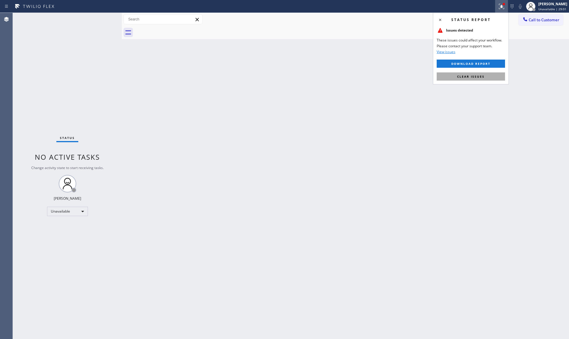
click at [497, 73] on button "Clear issues" at bounding box center [471, 76] width 68 height 8
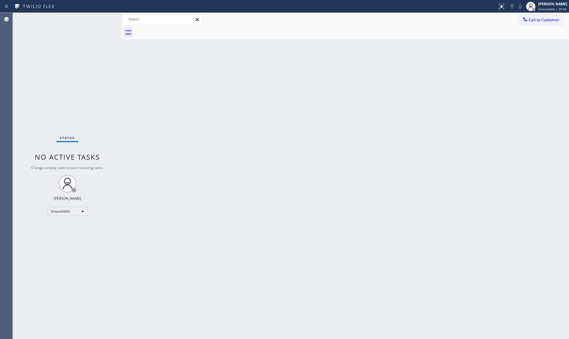
drag, startPoint x: 453, startPoint y: 104, endPoint x: 468, endPoint y: 75, distance: 32.5
click at [453, 103] on div "Back to Dashboard Change Sender ID Customers Technicians Select a contact Outbo…" at bounding box center [345, 176] width 447 height 326
click at [530, 22] on span "Call to Customer" at bounding box center [544, 19] width 31 height 5
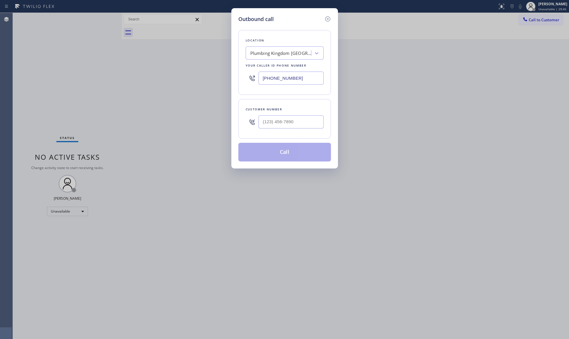
drag, startPoint x: 310, startPoint y: 78, endPoint x: 231, endPoint y: 77, distance: 79.8
click at [231, 77] on div "Outbound call Location [GEOGRAPHIC_DATA] Torrance Your caller id phone number […" at bounding box center [284, 169] width 569 height 339
paste input "916) 385-0307"
type input "[PHONE_NUMBER]"
click at [276, 124] on input "(___) ___-____" at bounding box center [291, 121] width 65 height 13
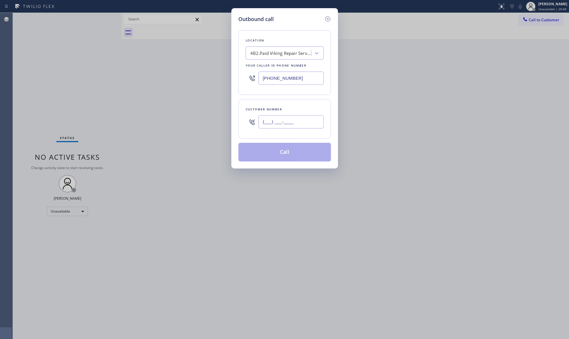
paste input "916) 990-2889"
type input "[PHONE_NUMBER]"
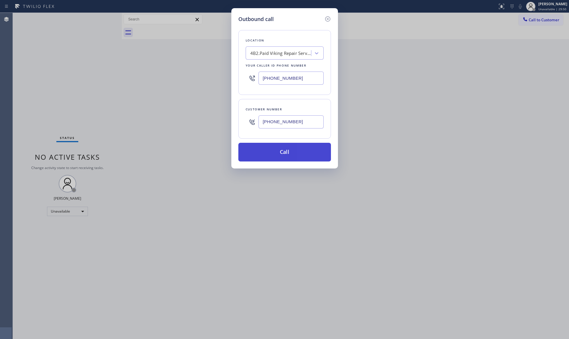
click at [288, 155] on button "Call" at bounding box center [284, 152] width 93 height 19
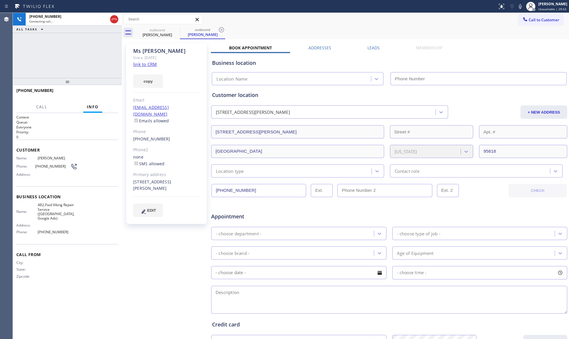
type input "[PHONE_NUMBER]"
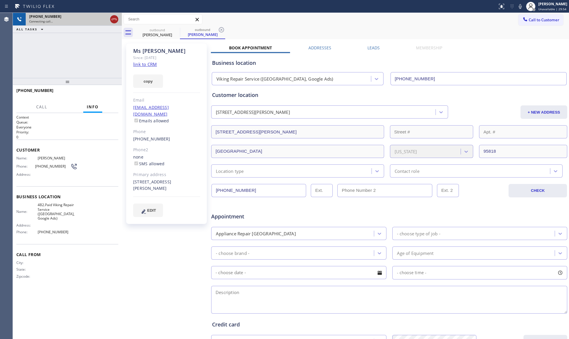
click at [114, 19] on icon at bounding box center [114, 19] width 7 height 7
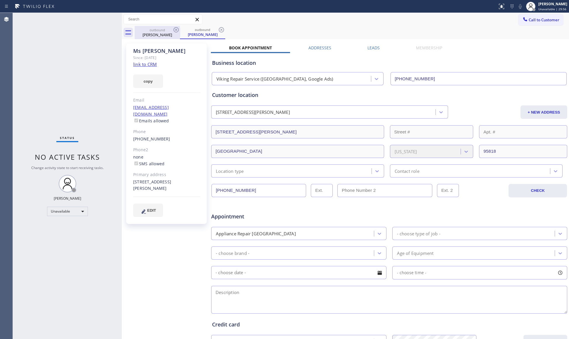
click at [174, 34] on div "[PERSON_NAME]" at bounding box center [157, 34] width 44 height 5
click at [177, 25] on div "Call to Customer Outbound call Location Viking Repair Service ([GEOGRAPHIC_DATA…" at bounding box center [345, 19] width 447 height 13
click at [174, 30] on icon at bounding box center [176, 29] width 7 height 7
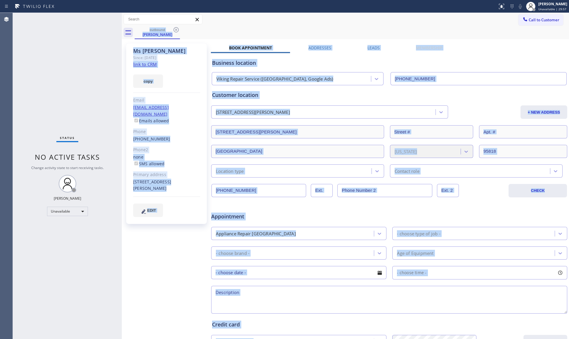
click at [174, 30] on div "outbound [PERSON_NAME]" at bounding box center [352, 32] width 434 height 13
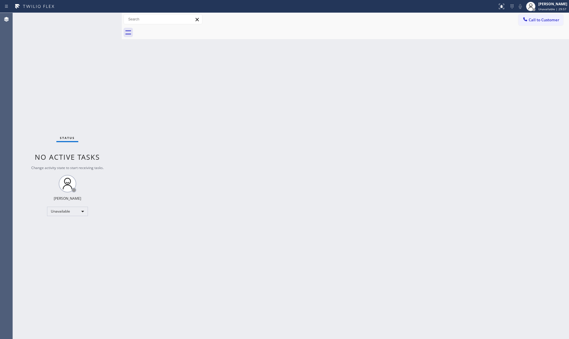
click at [174, 30] on div at bounding box center [352, 32] width 434 height 13
click at [175, 30] on div at bounding box center [352, 32] width 434 height 13
click at [519, 21] on button "Call to Customer" at bounding box center [541, 19] width 45 height 11
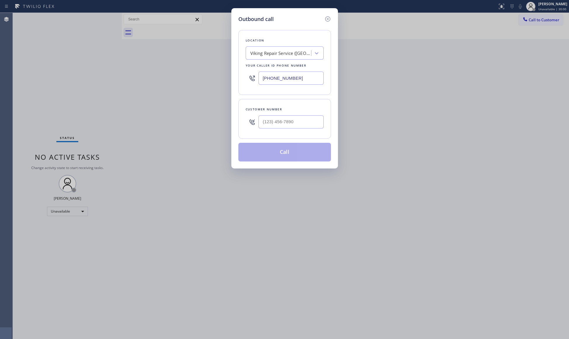
drag, startPoint x: 275, startPoint y: 72, endPoint x: 239, endPoint y: 70, distance: 36.3
click at [239, 70] on div "Location Viking Repair Service ([GEOGRAPHIC_DATA], Google Ads) Your caller id p…" at bounding box center [284, 62] width 93 height 65
paste input "813) 946-9496"
type input "[PHONE_NUMBER]"
click at [299, 123] on input "(___) ___-____" at bounding box center [291, 121] width 65 height 13
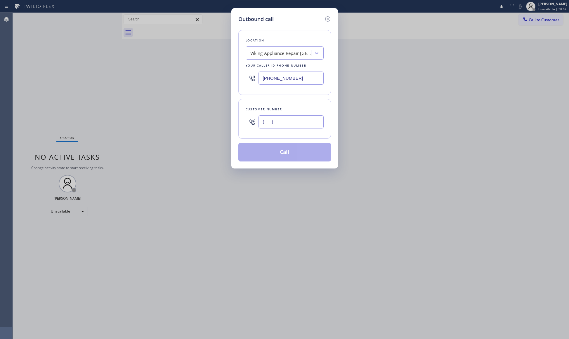
paste input "813) 716-9152"
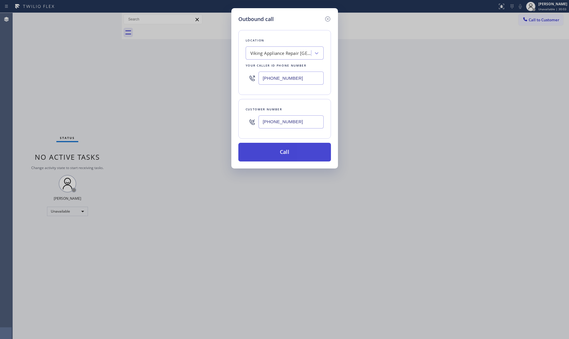
type input "[PHONE_NUMBER]"
click at [287, 152] on button "Call" at bounding box center [284, 152] width 93 height 19
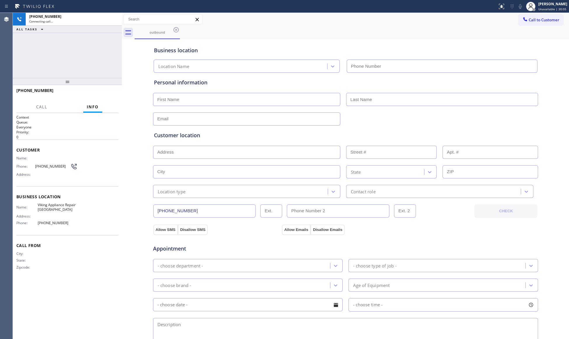
type input "[PHONE_NUMBER]"
click at [348, 47] on div "Business location" at bounding box center [345, 50] width 383 height 8
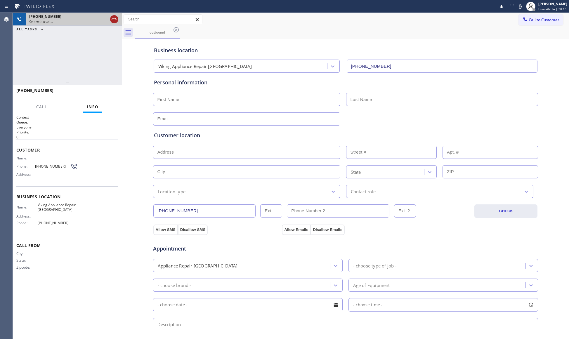
click at [115, 18] on icon at bounding box center [114, 19] width 7 height 7
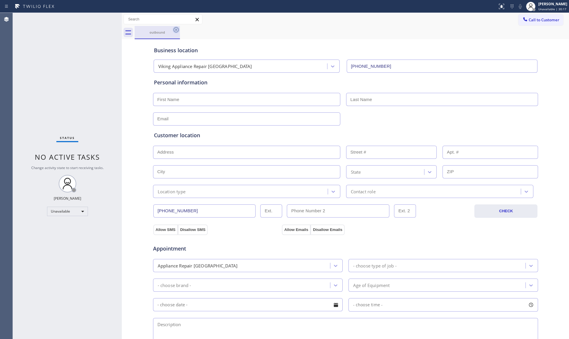
click at [174, 29] on icon at bounding box center [176, 29] width 7 height 7
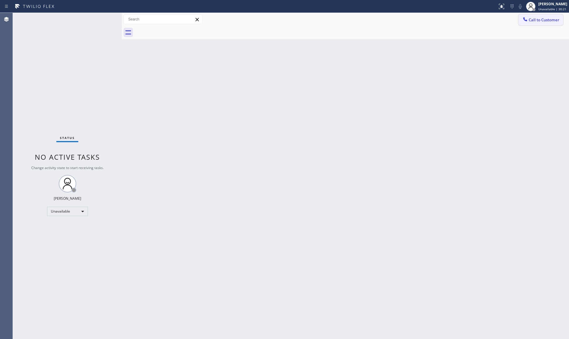
click at [530, 18] on span "Call to Customer" at bounding box center [544, 19] width 31 height 5
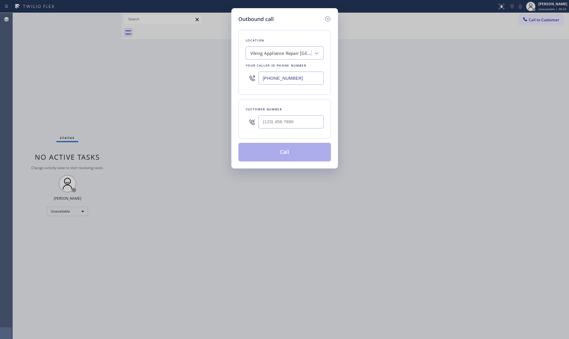
drag, startPoint x: 311, startPoint y: 76, endPoint x: 240, endPoint y: 75, distance: 71.3
click at [240, 75] on div "Location Viking Appliance Repair [GEOGRAPHIC_DATA] Your caller id phone number …" at bounding box center [284, 62] width 93 height 65
paste input "310) 388-391"
type input "[PHONE_NUMBER]"
click at [298, 123] on input "(___) ___-____" at bounding box center [291, 121] width 65 height 13
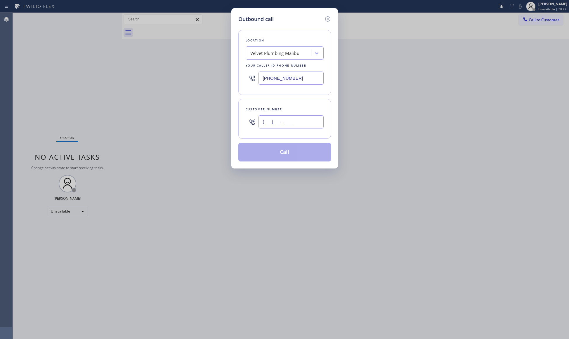
paste input "771) 224-9441"
type input "[PHONE_NUMBER]"
click at [278, 153] on button "Call" at bounding box center [284, 152] width 93 height 19
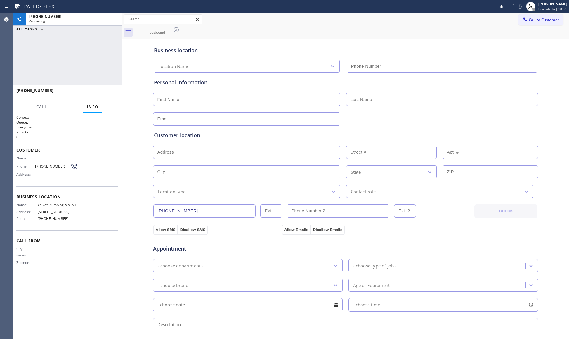
type input "[PHONE_NUMBER]"
click at [108, 89] on div "[PHONE_NUMBER] Live | 00:01 HANG UP" at bounding box center [67, 93] width 102 height 15
click at [108, 89] on div "[PHONE_NUMBER] Live | 00:02 HANG UP" at bounding box center [67, 93] width 102 height 15
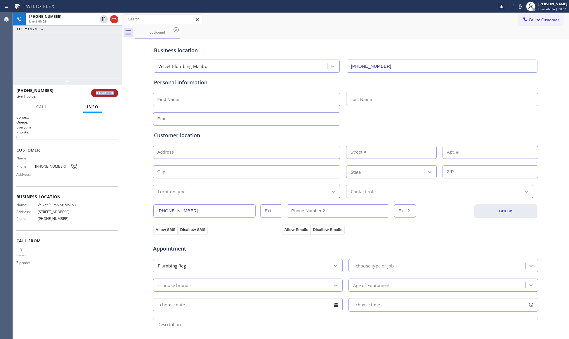
click at [109, 94] on span "HANG UP" at bounding box center [105, 93] width 18 height 4
click at [109, 94] on span "COMPLETE" at bounding box center [103, 93] width 20 height 4
drag, startPoint x: 98, startPoint y: 79, endPoint x: 102, endPoint y: 82, distance: 5.2
click at [98, 80] on div at bounding box center [67, 81] width 109 height 7
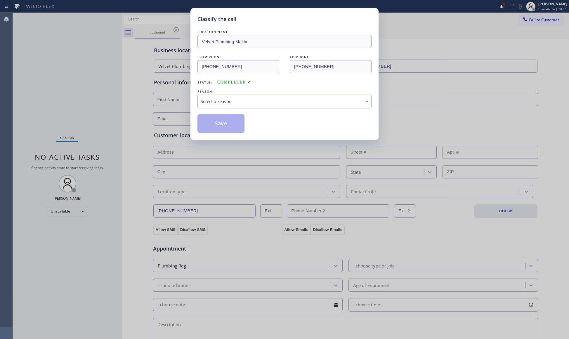
drag, startPoint x: 223, startPoint y: 105, endPoint x: 220, endPoint y: 107, distance: 3.3
click at [222, 105] on div "Select a reason" at bounding box center [285, 101] width 168 height 7
click at [214, 120] on button "Save" at bounding box center [220, 123] width 47 height 19
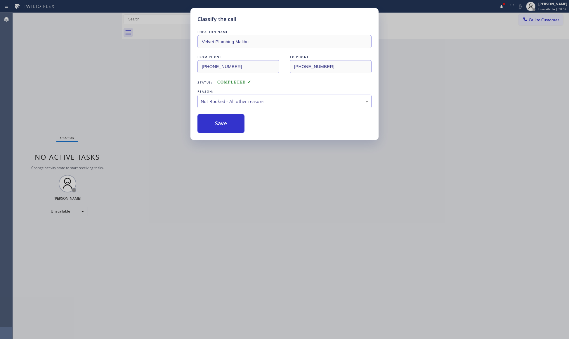
click at [214, 120] on button "Save" at bounding box center [220, 123] width 47 height 19
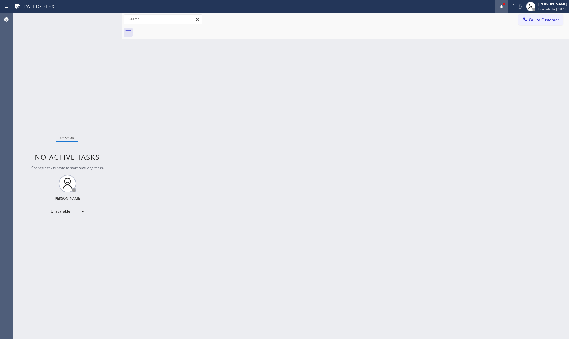
drag, startPoint x: 499, startPoint y: 6, endPoint x: 464, endPoint y: 61, distance: 64.7
click at [499, 7] on icon at bounding box center [501, 6] width 7 height 7
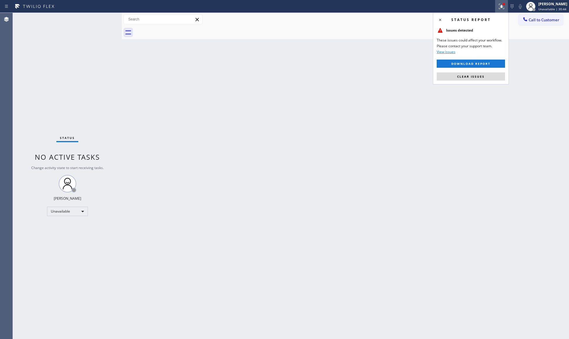
drag, startPoint x: 463, startPoint y: 73, endPoint x: 463, endPoint y: 67, distance: 5.9
click at [463, 73] on button "Clear issues" at bounding box center [471, 76] width 68 height 8
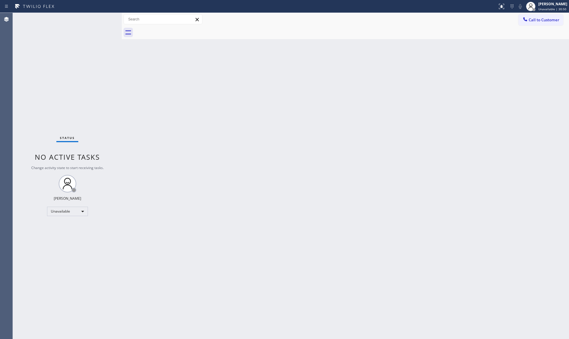
drag, startPoint x: 428, startPoint y: 108, endPoint x: 487, endPoint y: 83, distance: 64.2
click at [429, 108] on div "Back to Dashboard Change Sender ID Customers Technicians Select a contact Outbo…" at bounding box center [345, 176] width 447 height 326
click at [532, 17] on button "Call to Customer" at bounding box center [541, 19] width 45 height 11
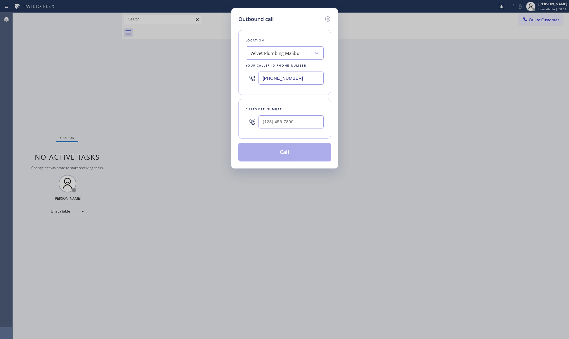
drag, startPoint x: 294, startPoint y: 78, endPoint x: 248, endPoint y: 73, distance: 47.1
click at [248, 73] on div "[PHONE_NUMBER]" at bounding box center [285, 78] width 78 height 19
paste input "626) 548-332"
type input "[PHONE_NUMBER]"
click at [309, 124] on input "(___) ___-____" at bounding box center [291, 121] width 65 height 13
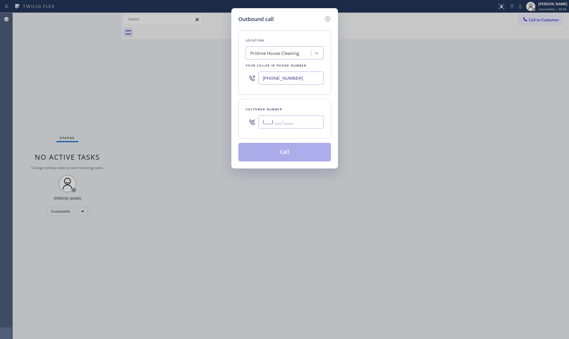
paste input "818) 287-1747"
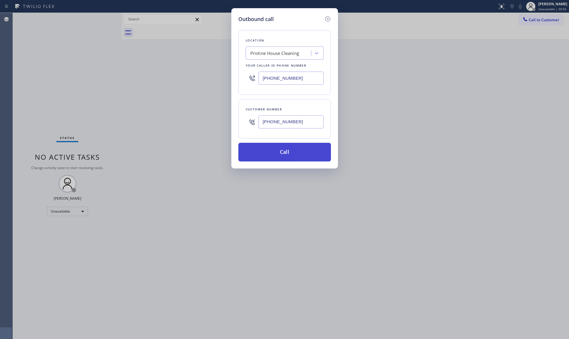
type input "[PHONE_NUMBER]"
click at [286, 152] on button "Call" at bounding box center [284, 152] width 93 height 19
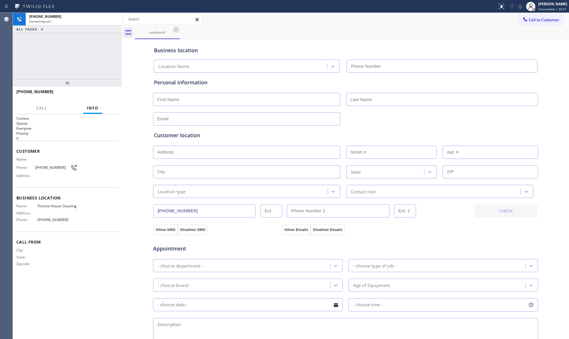
type input "[PHONE_NUMBER]"
click at [408, 32] on div "outbound" at bounding box center [352, 32] width 434 height 13
click at [114, 21] on icon at bounding box center [114, 19] width 7 height 7
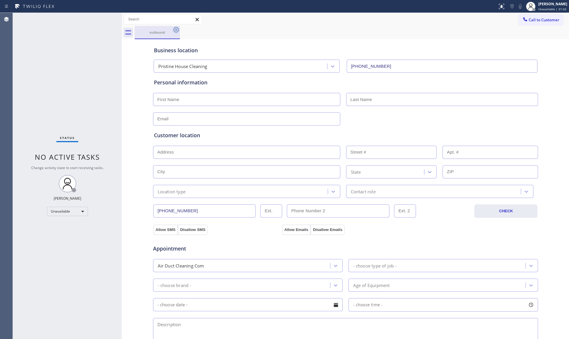
click at [173, 31] on icon at bounding box center [176, 29] width 7 height 7
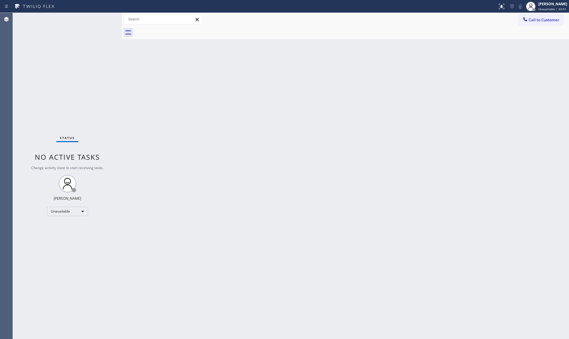
drag, startPoint x: 285, startPoint y: 179, endPoint x: 318, endPoint y: 146, distance: 46.3
click at [288, 178] on div "Back to Dashboard Change Sender ID Customers Technicians Select a contact Outbo…" at bounding box center [345, 176] width 447 height 326
click at [533, 15] on button "Call to Customer" at bounding box center [541, 19] width 45 height 11
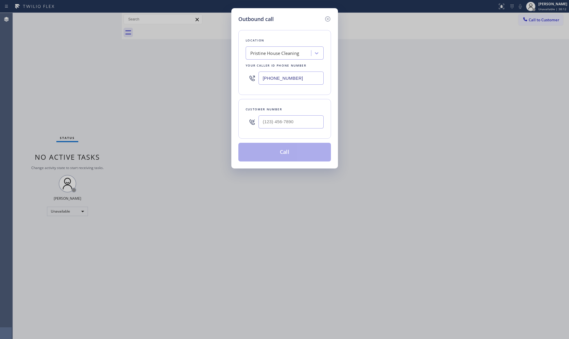
drag, startPoint x: 300, startPoint y: 81, endPoint x: 251, endPoint y: 76, distance: 48.8
click at [251, 76] on div "[PHONE_NUMBER]" at bounding box center [285, 78] width 78 height 19
paste input "888) 553-8605"
type input "[PHONE_NUMBER]"
click at [290, 121] on input "(___) ___-____" at bounding box center [291, 121] width 65 height 13
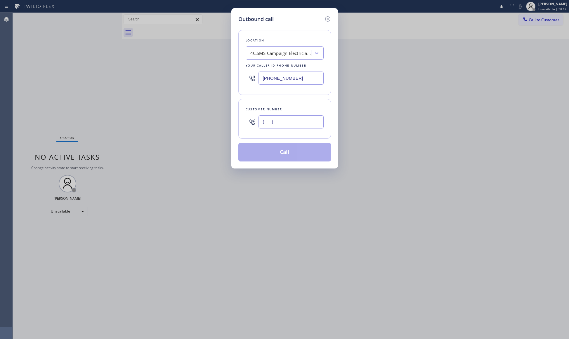
paste input "951) 522-0792"
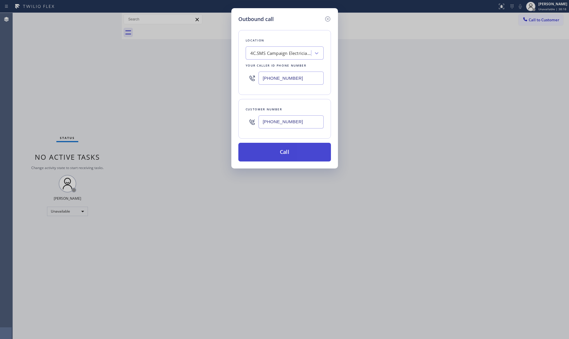
type input "[PHONE_NUMBER]"
click at [290, 155] on button "Call" at bounding box center [284, 152] width 93 height 19
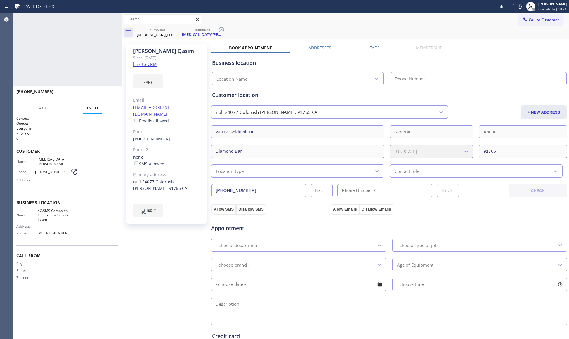
type input "[PHONE_NUMBER]"
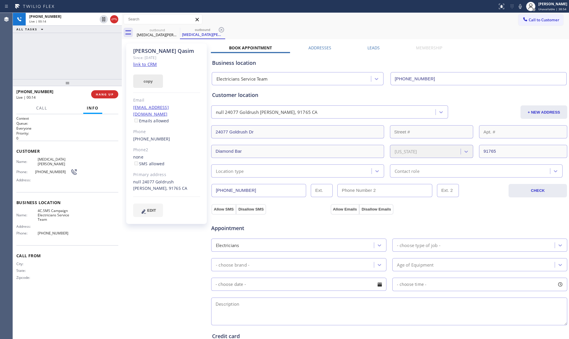
click at [156, 85] on button "copy" at bounding box center [148, 80] width 30 height 13
click at [96, 96] on span "COMPLETE" at bounding box center [103, 94] width 20 height 4
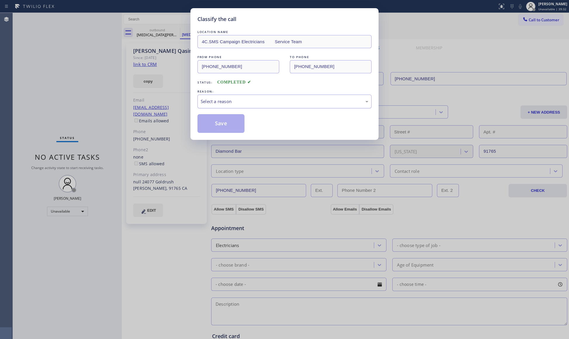
click at [211, 102] on div "Select a reason" at bounding box center [285, 101] width 168 height 7
click at [218, 123] on button "Save" at bounding box center [220, 123] width 47 height 19
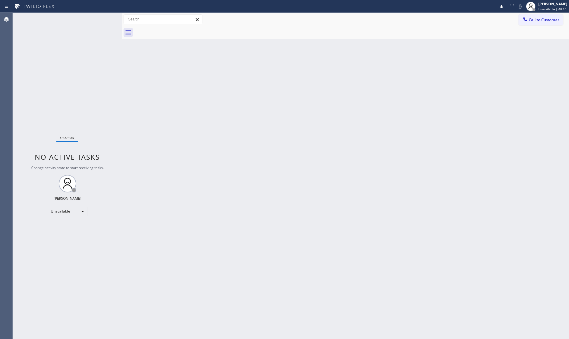
drag, startPoint x: 386, startPoint y: 93, endPoint x: 412, endPoint y: 95, distance: 25.8
click at [391, 94] on div "Back to Dashboard Change Sender ID Customers Technicians Select a contact Outbo…" at bounding box center [345, 176] width 447 height 326
click at [545, 3] on div "[PERSON_NAME]" at bounding box center [552, 3] width 29 height 5
click at [526, 23] on button "Offline" at bounding box center [540, 24] width 58 height 8
click at [543, 5] on div "[PERSON_NAME]" at bounding box center [552, 3] width 29 height 5
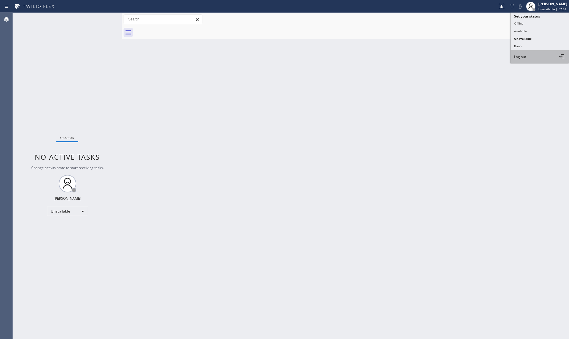
click at [525, 60] on button "Log out" at bounding box center [540, 56] width 58 height 13
